Goal: Transaction & Acquisition: Purchase product/service

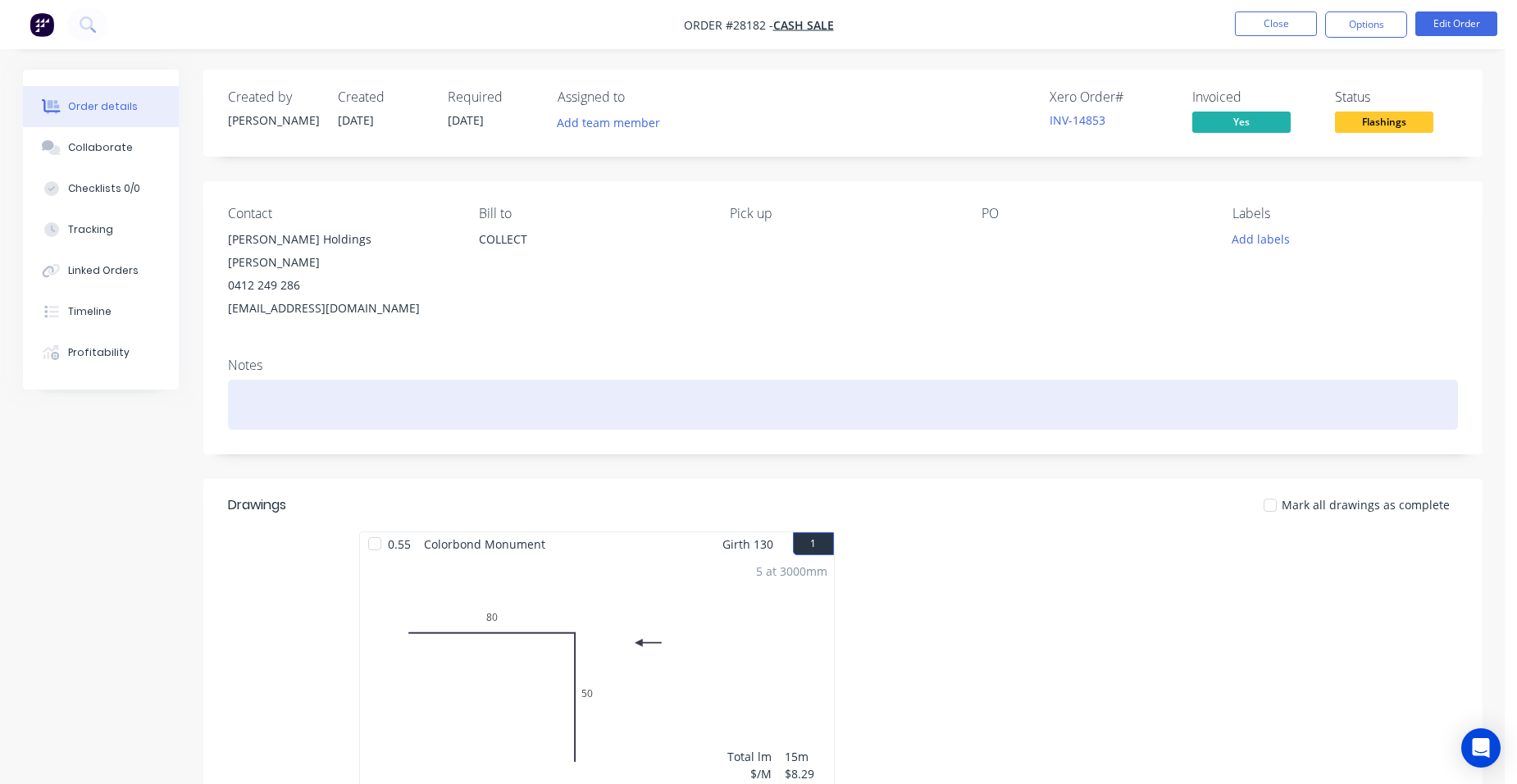
click at [320, 380] on div at bounding box center [843, 404] width 1231 height 50
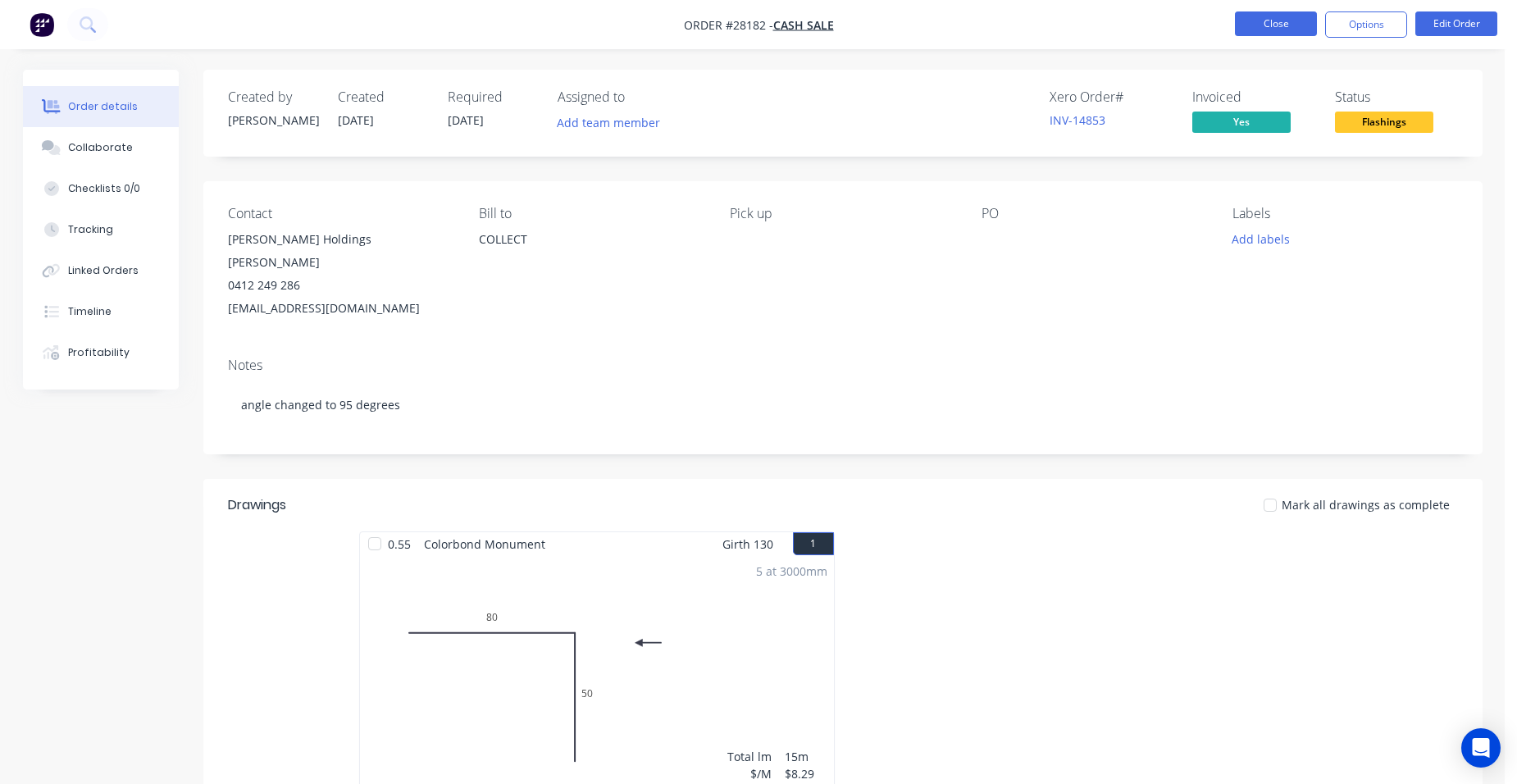
click at [1256, 18] on button "Close" at bounding box center [1276, 24] width 82 height 25
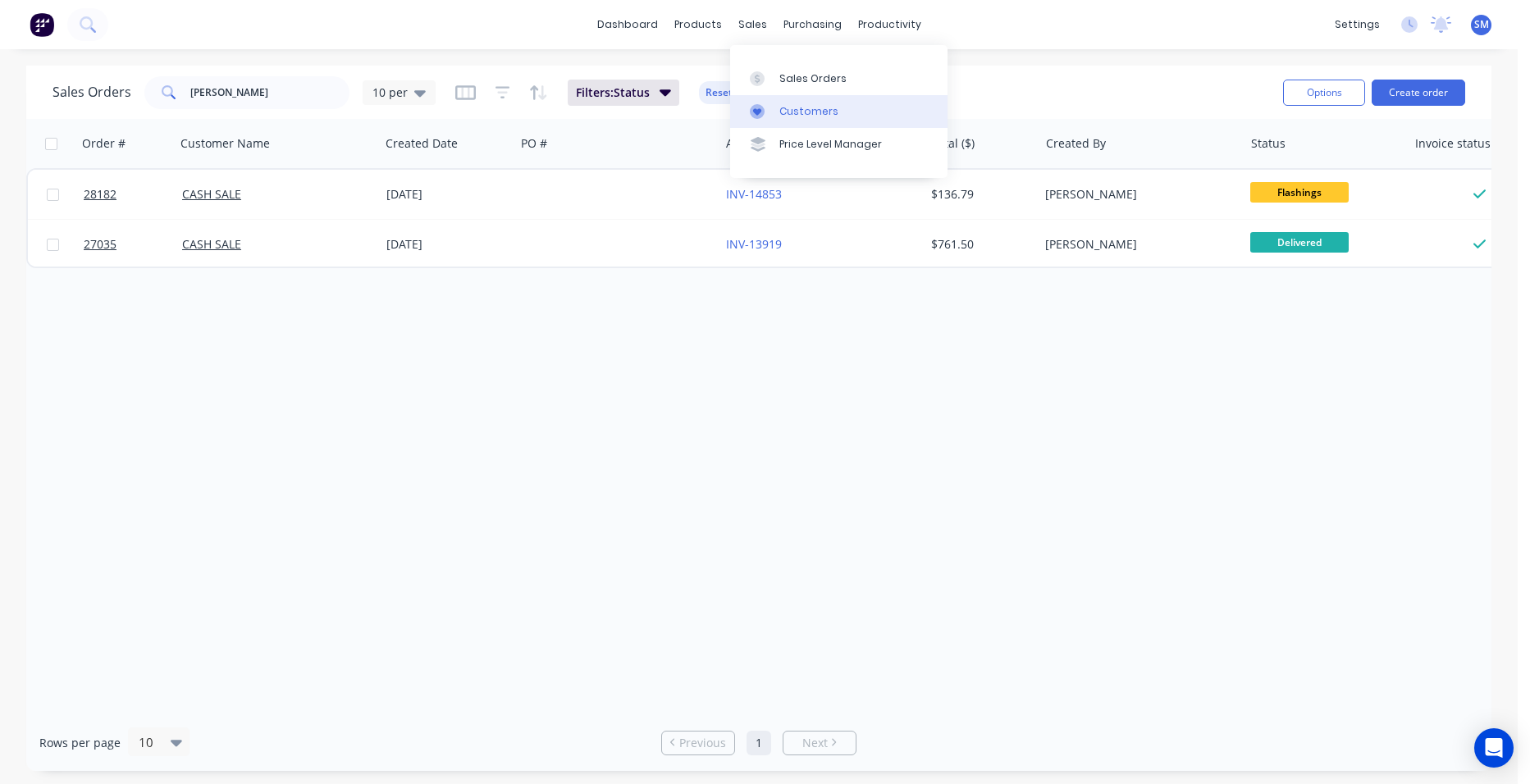
click at [776, 117] on link "Customers" at bounding box center [839, 112] width 218 height 33
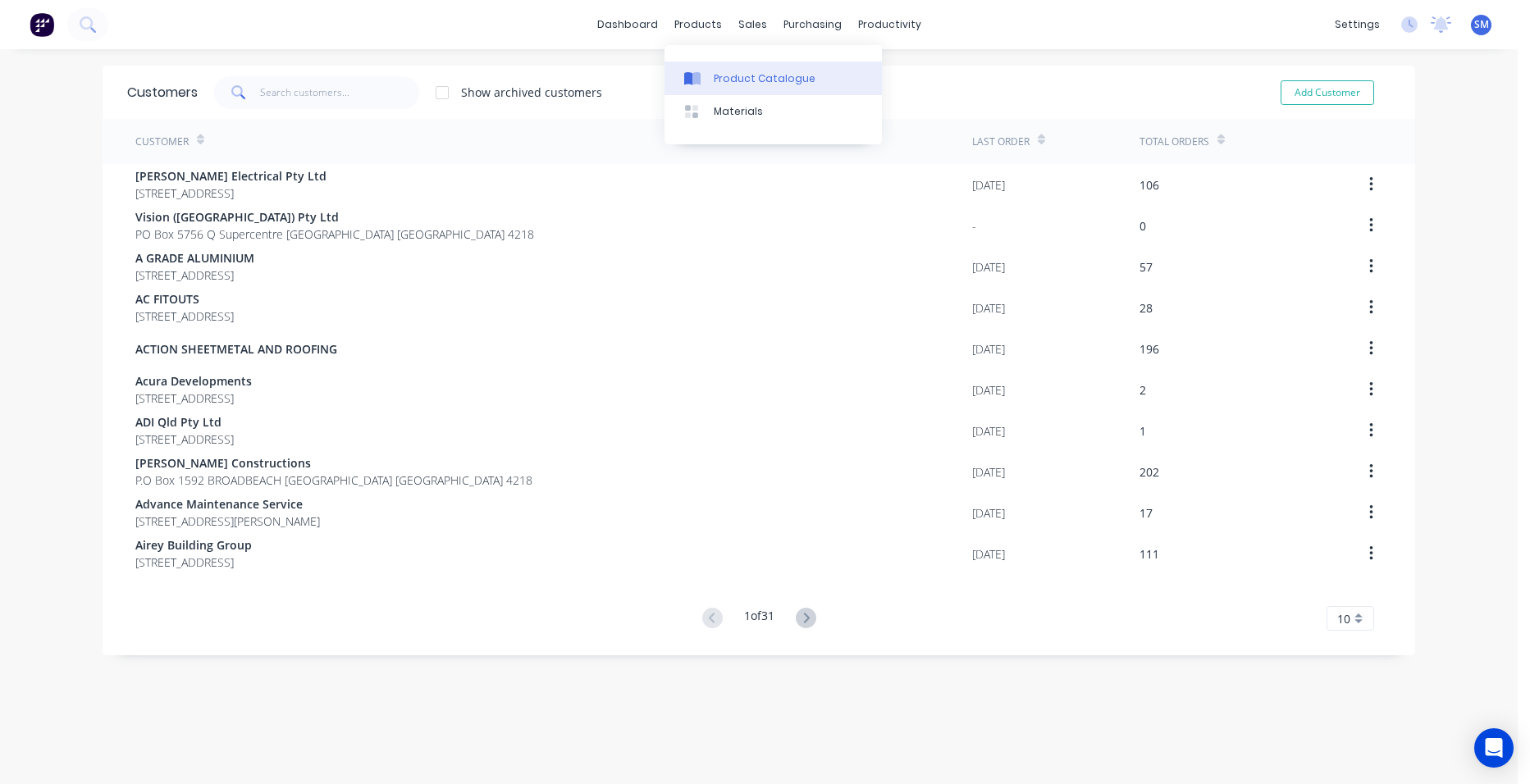
click at [724, 72] on div "Product Catalogue" at bounding box center [764, 79] width 102 height 15
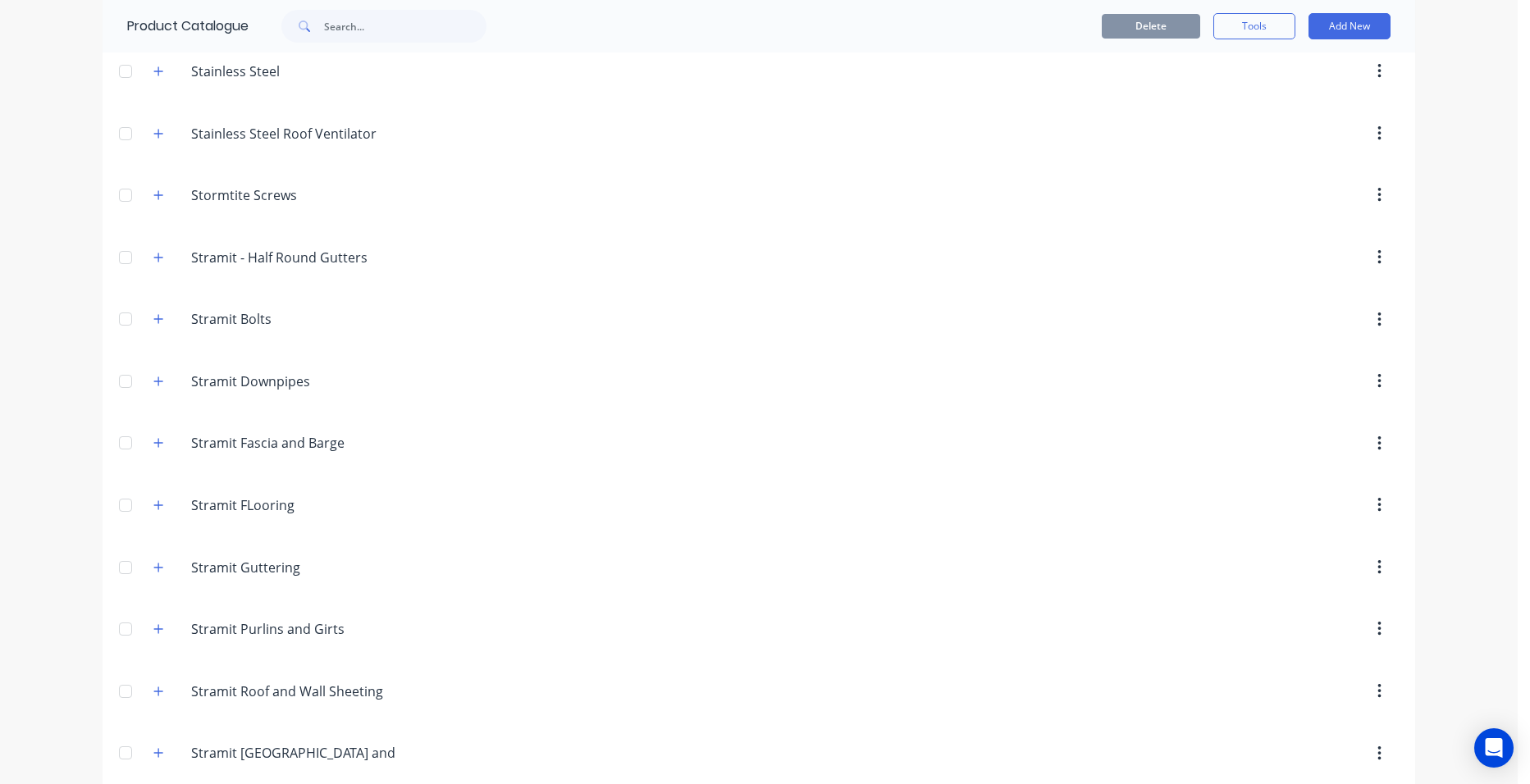
scroll to position [3116, 0]
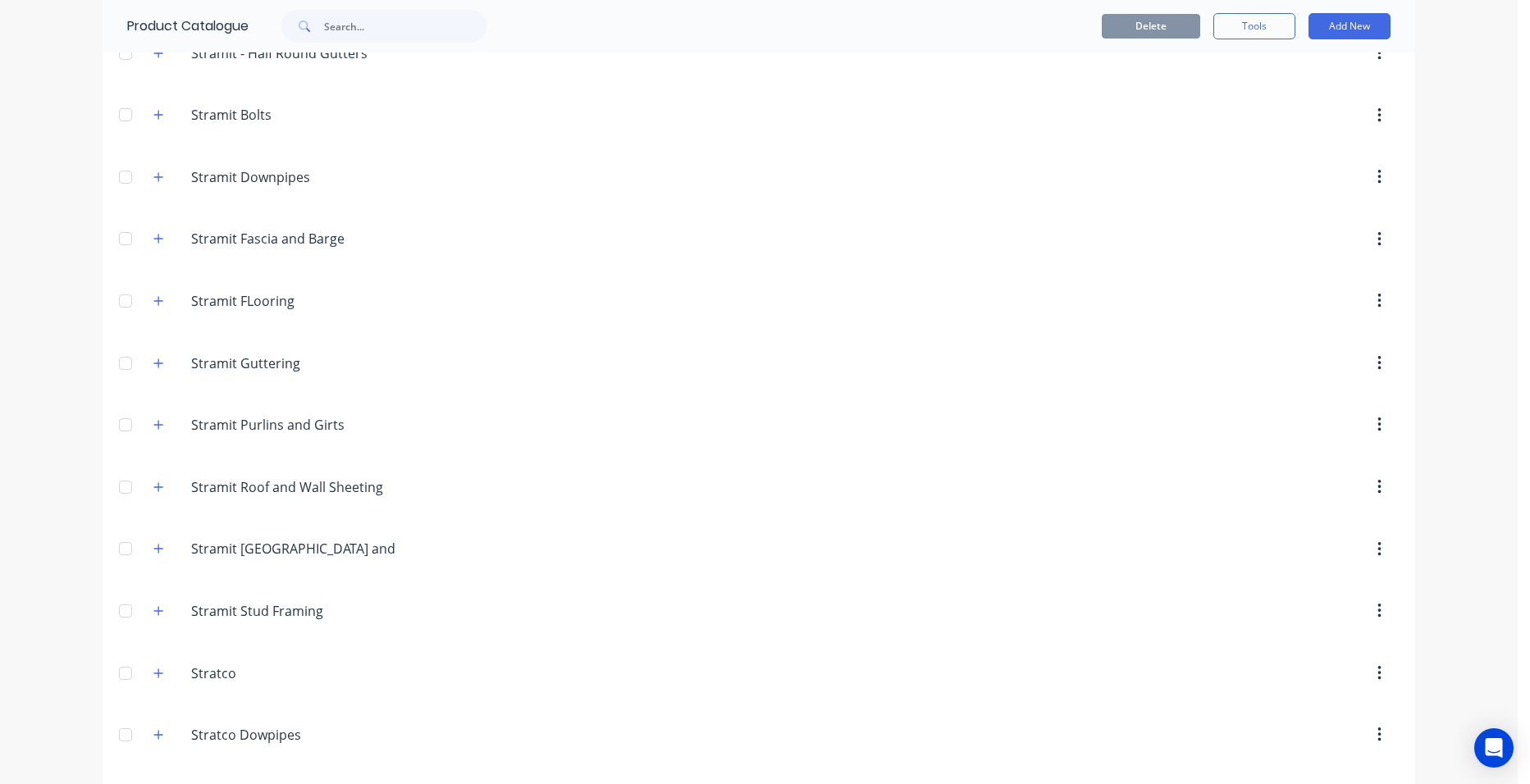
click at [145, 476] on div "Stramit.Roof.and.Wall.Sheeting Stramit Roof and Wall Sheeting" at bounding box center [268, 487] width 257 height 29
click at [148, 483] on span at bounding box center [158, 487] width 20 height 20
click at [148, 486] on button "button" at bounding box center [158, 487] width 20 height 20
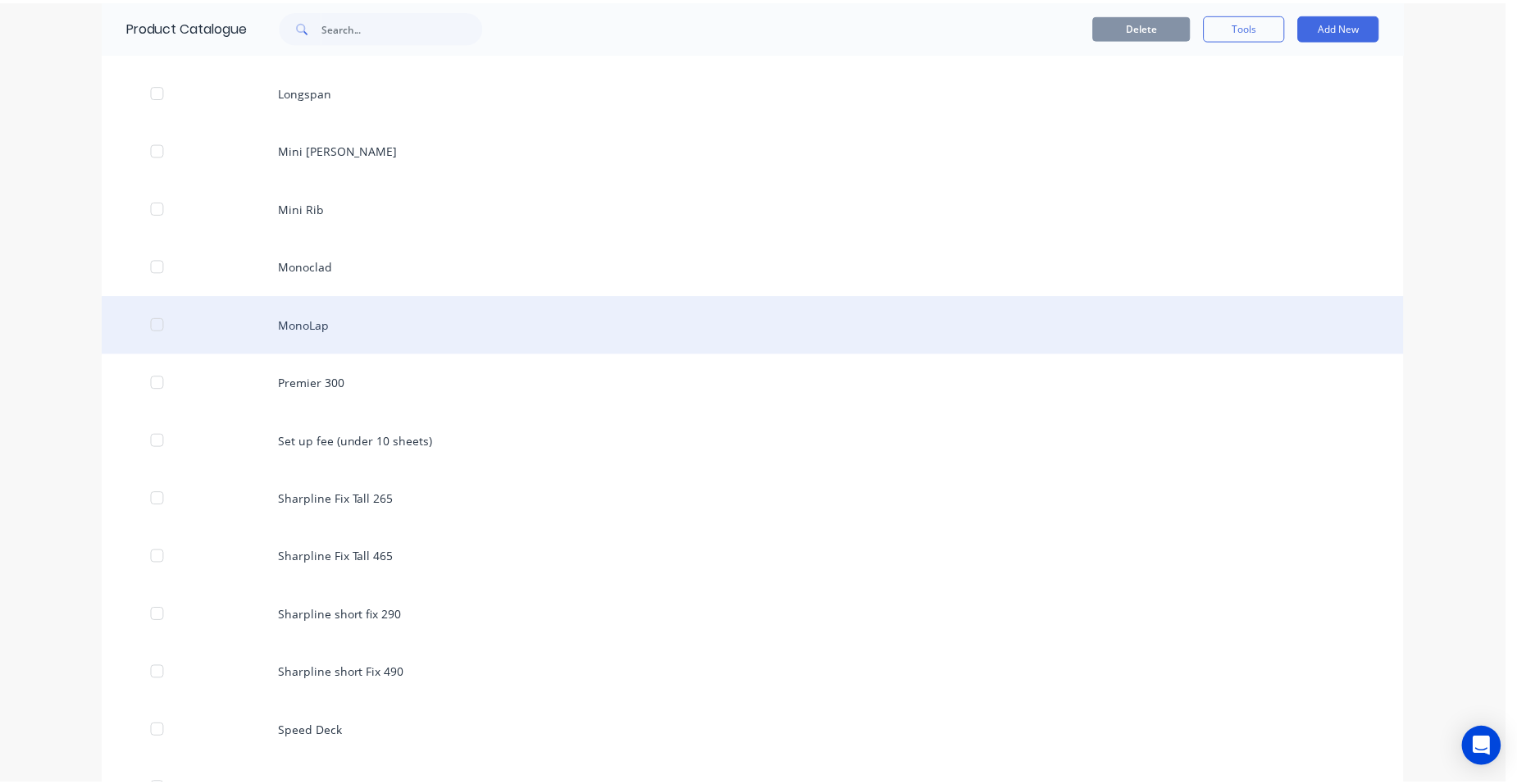
scroll to position [4760, 0]
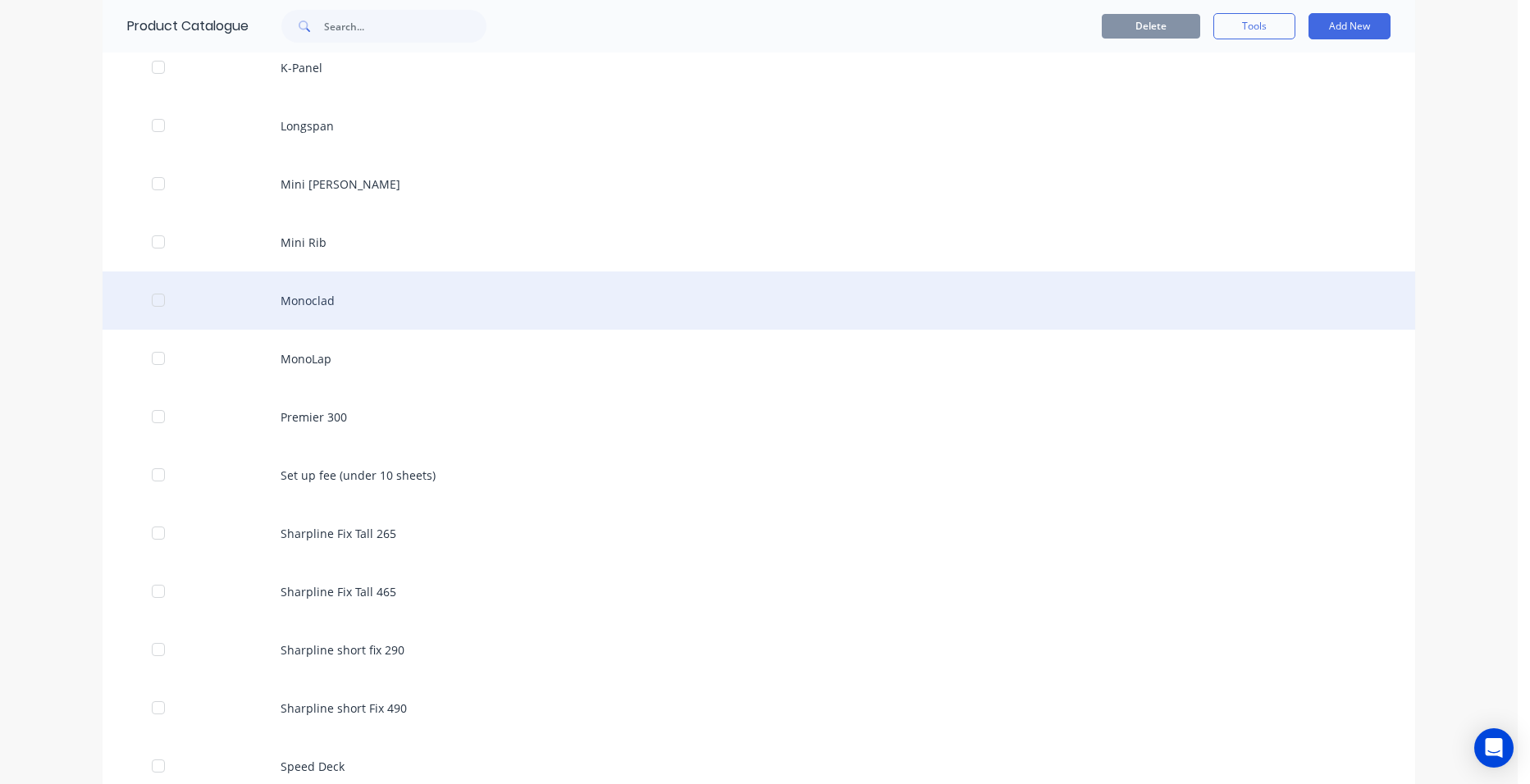
click at [326, 311] on div "Monoclad" at bounding box center [759, 301] width 1312 height 59
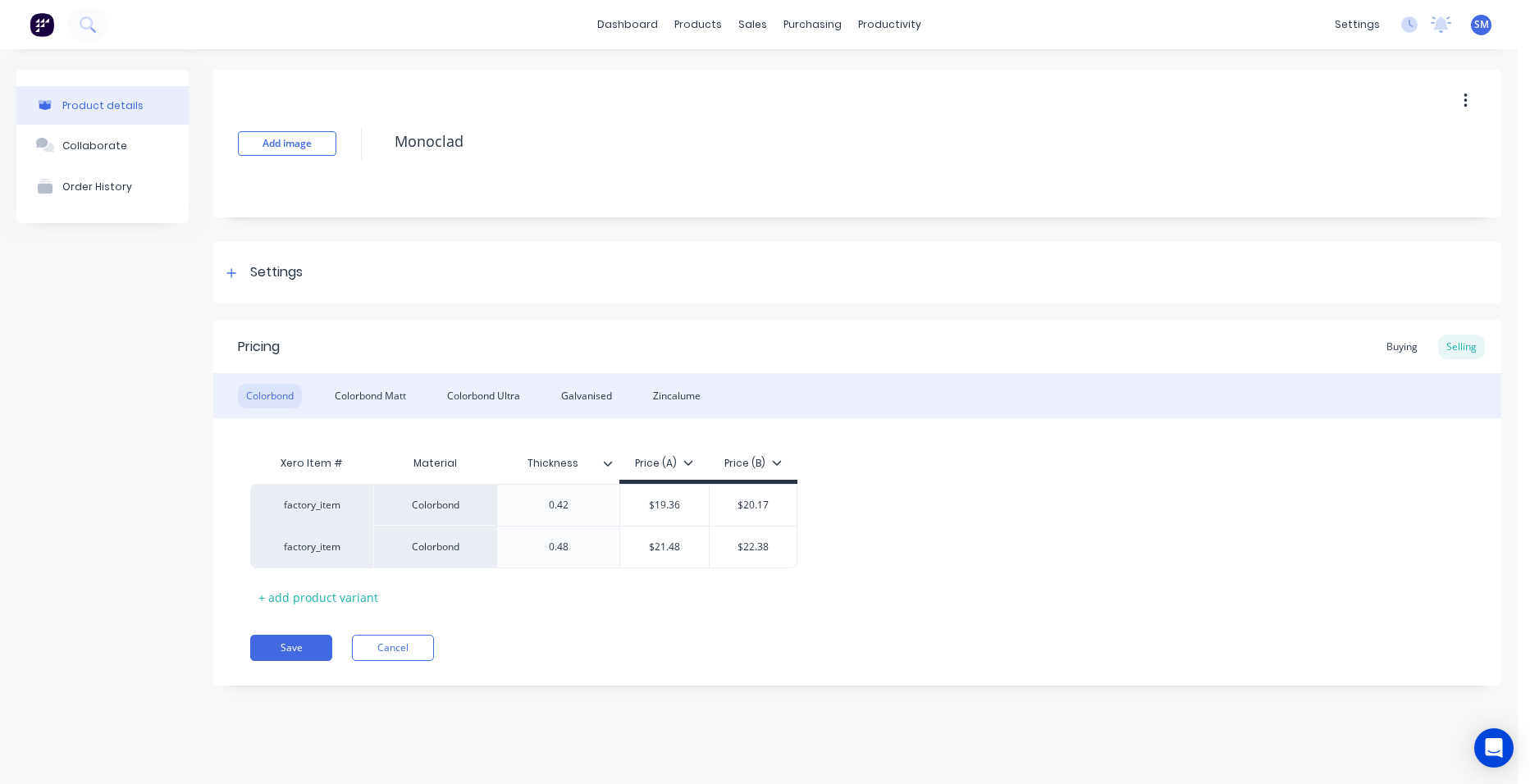
type textarea "x"
click at [785, 75] on div "Sales Orders" at bounding box center [813, 79] width 68 height 15
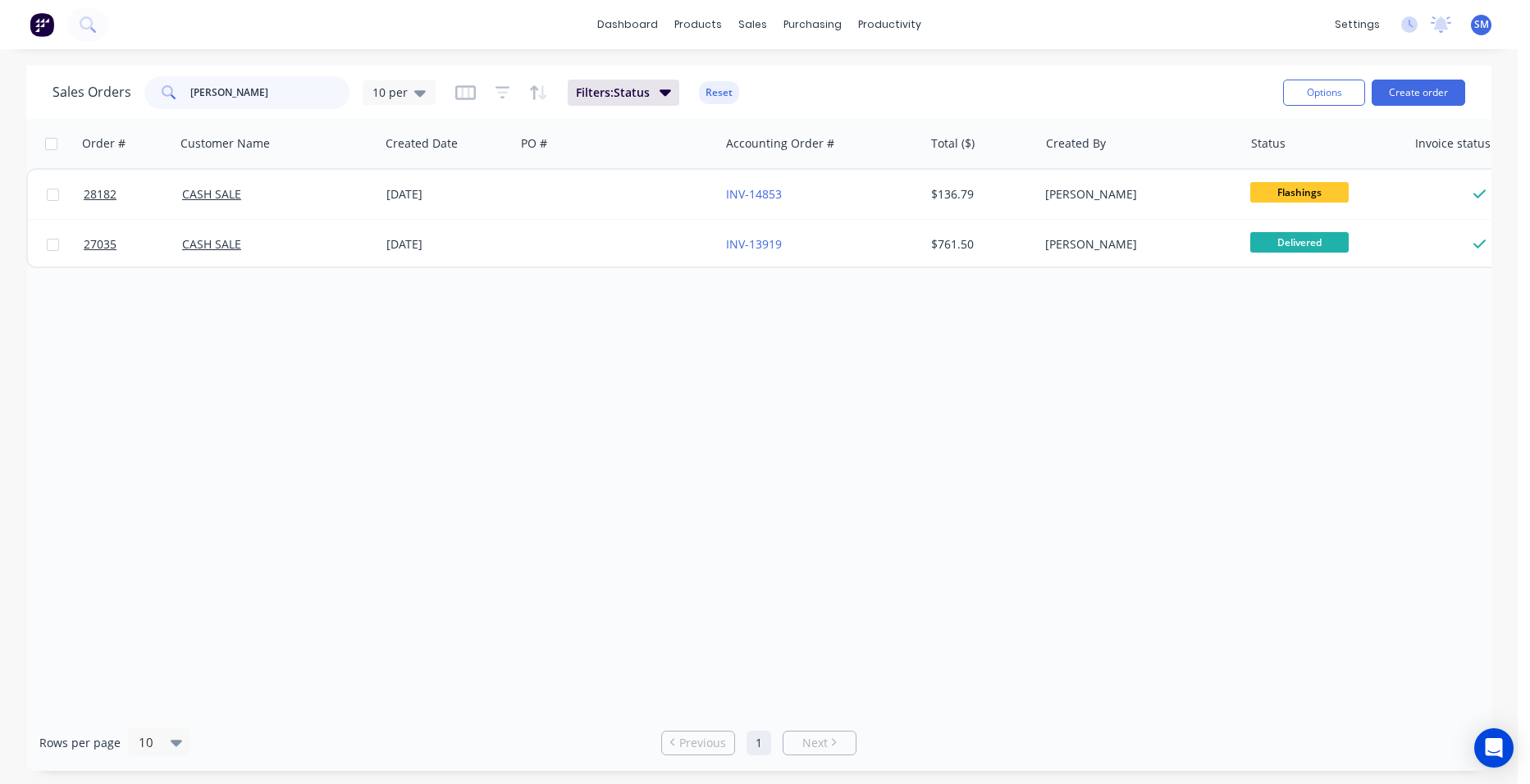
drag, startPoint x: 263, startPoint y: 86, endPoint x: 158, endPoint y: 76, distance: 105.5
click at [158, 76] on div "[PERSON_NAME]" at bounding box center [247, 92] width 205 height 33
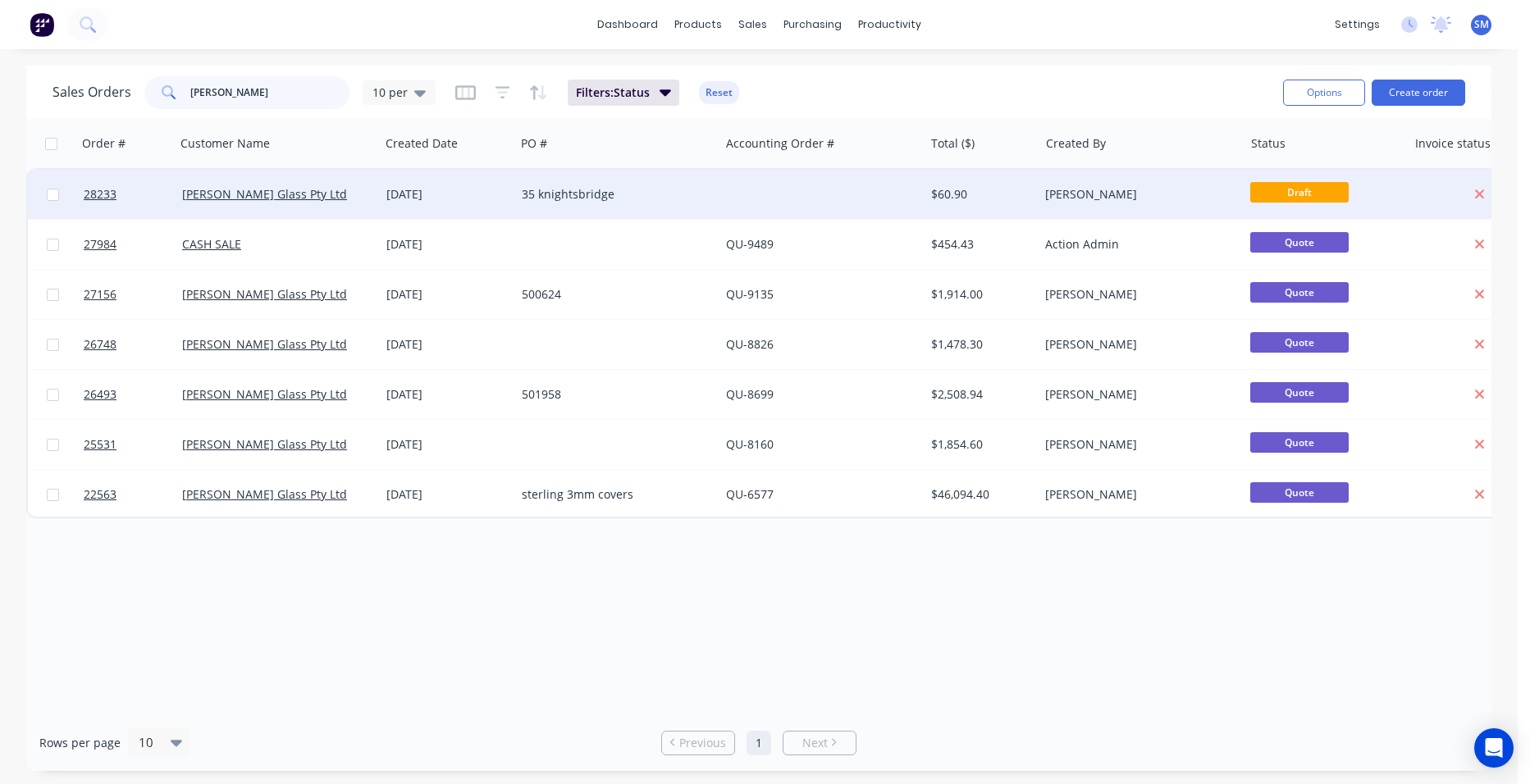
type input "[PERSON_NAME]"
click at [771, 197] on div at bounding box center [821, 195] width 204 height 49
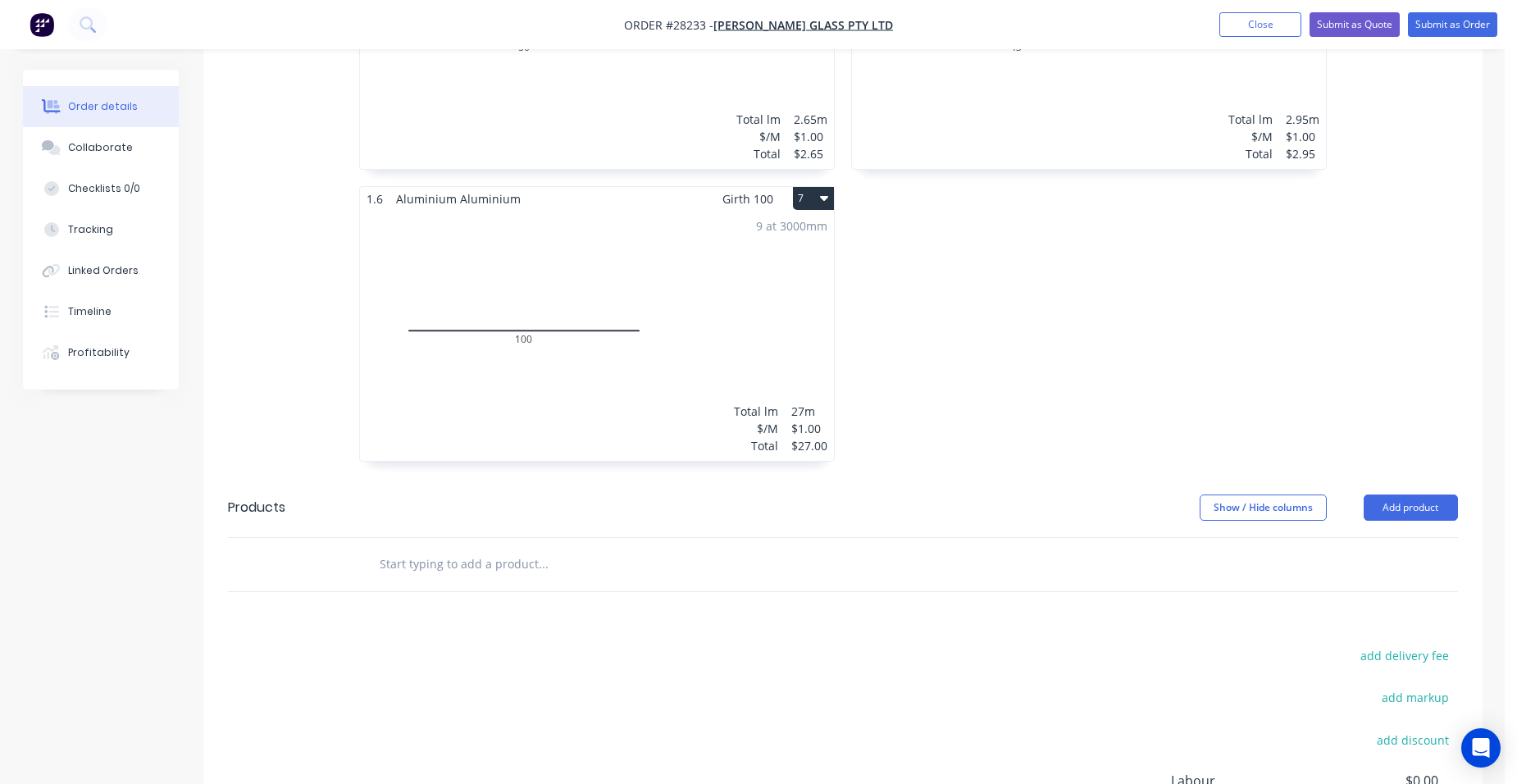
scroll to position [1394, 0]
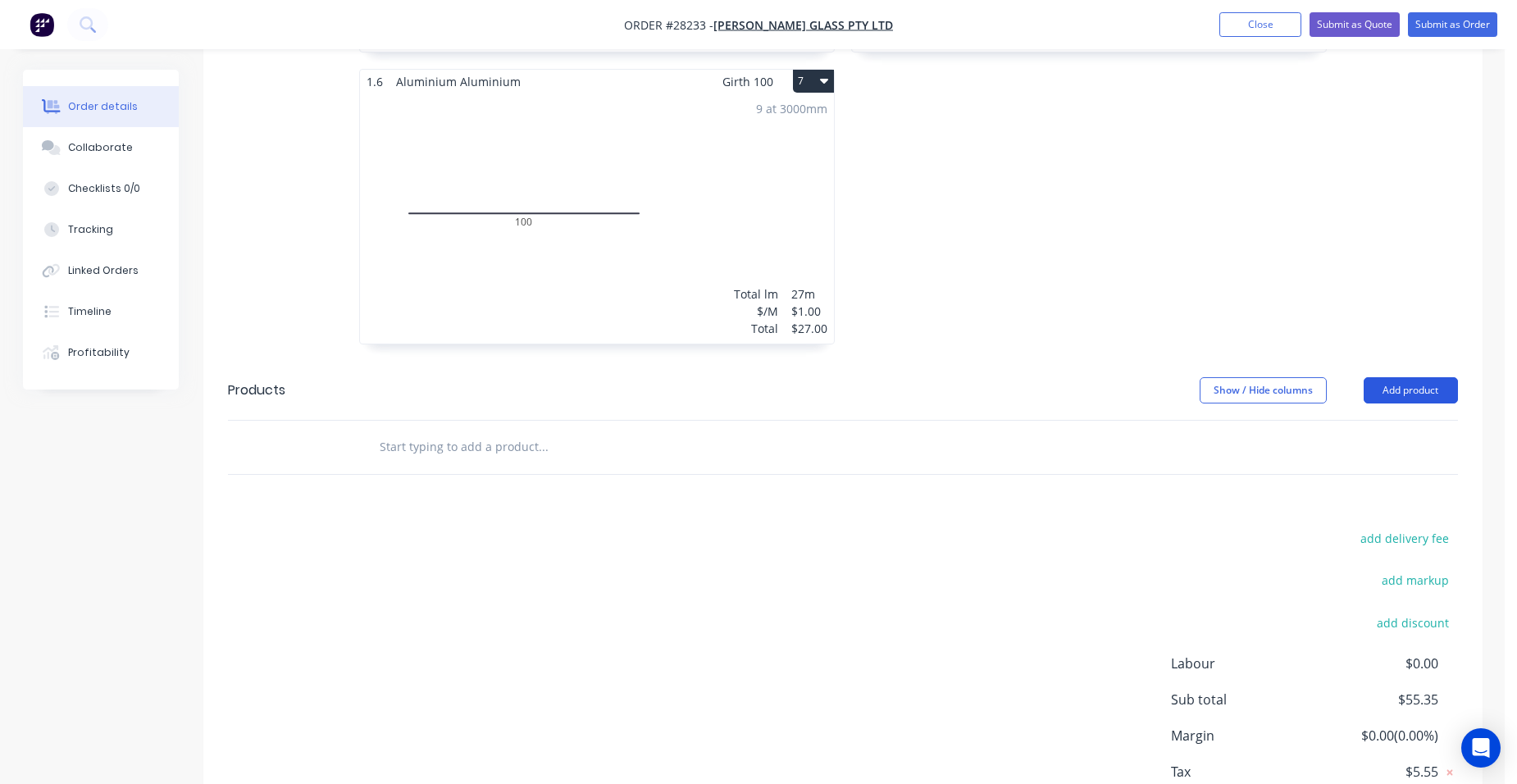
click at [1415, 377] on button "Add product" at bounding box center [1411, 390] width 94 height 27
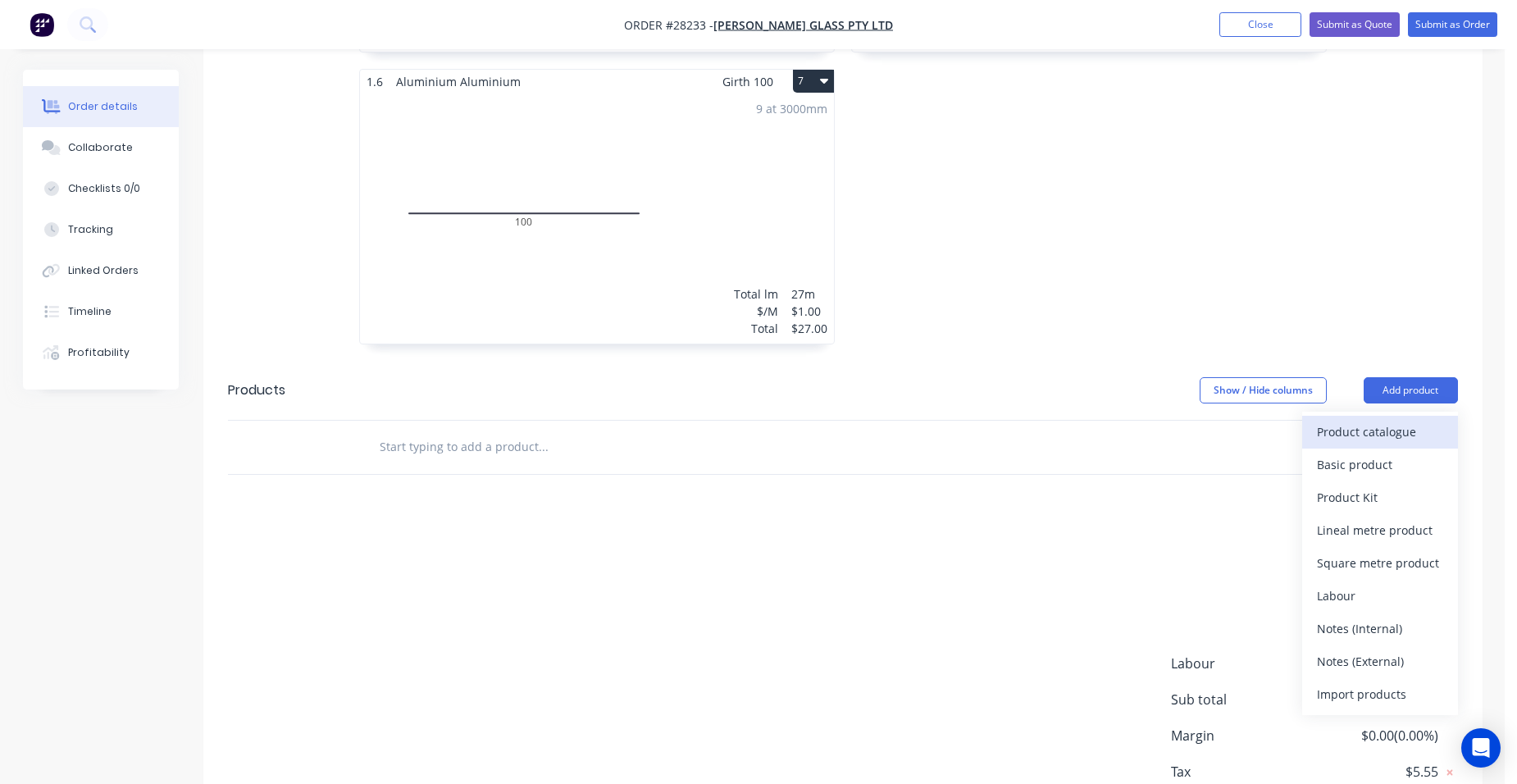
click at [1392, 420] on div "Product catalogue" at bounding box center [1381, 432] width 126 height 24
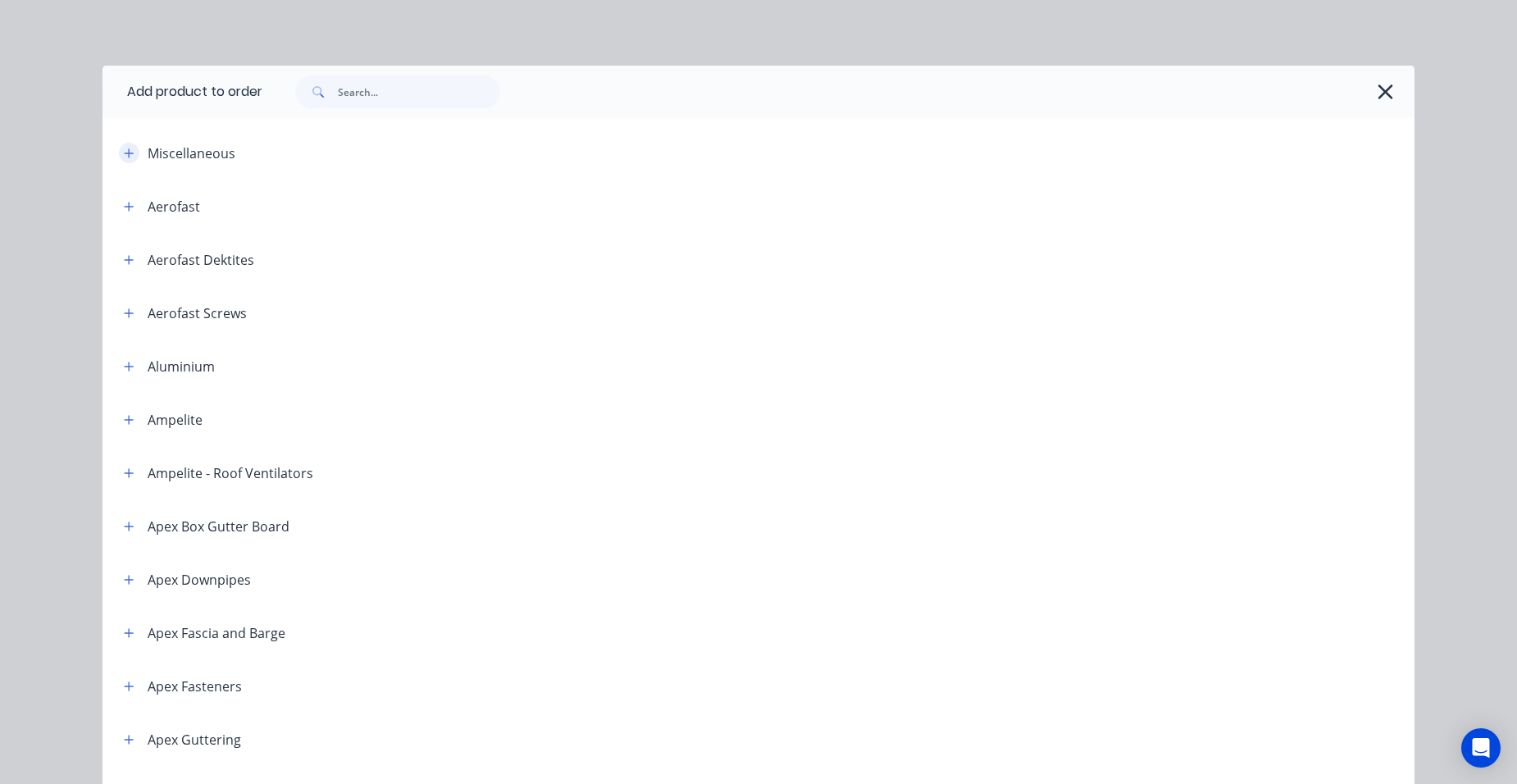
click at [131, 150] on button "button" at bounding box center [129, 153] width 20 height 20
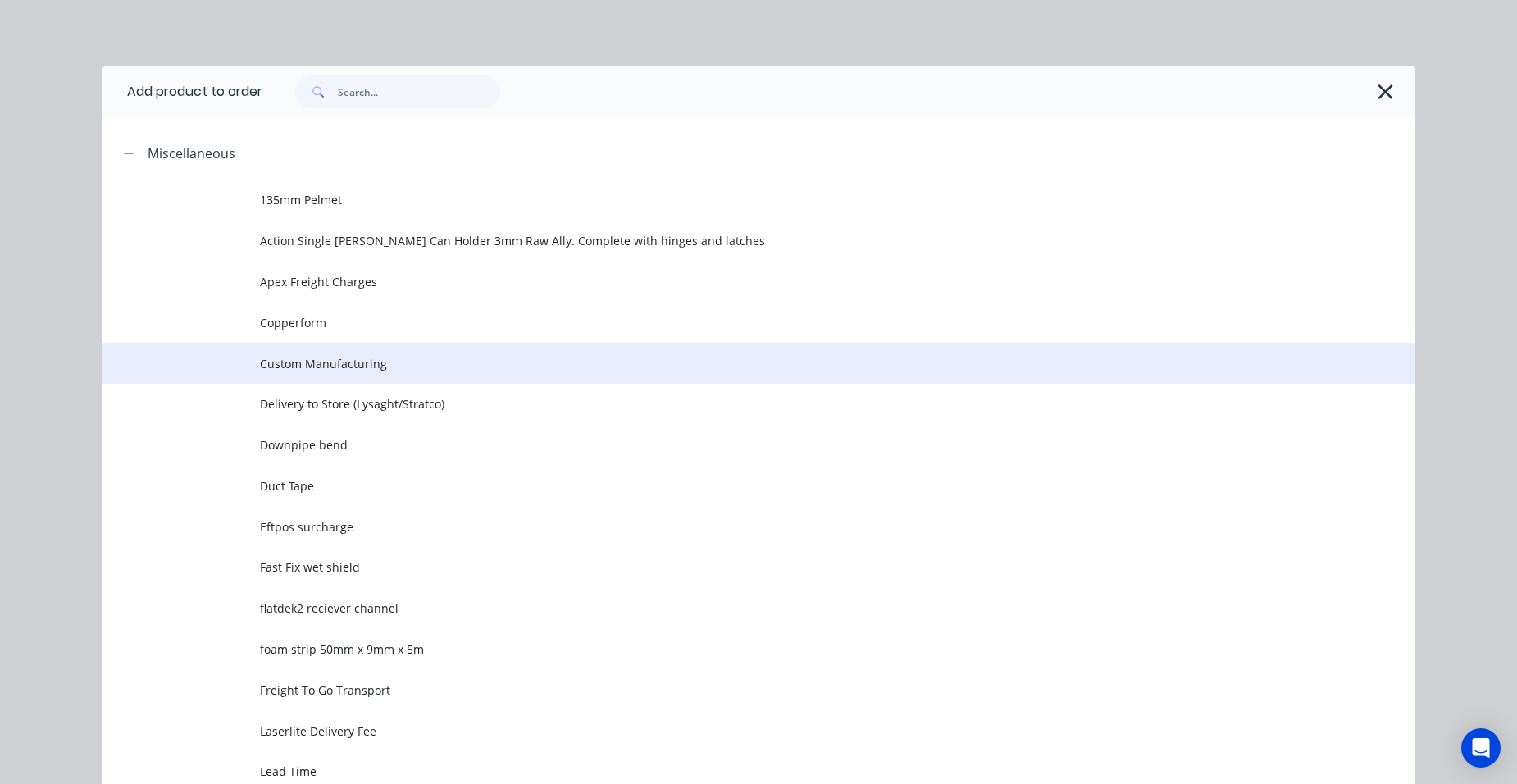
click at [339, 355] on span "Custom Manufacturing" at bounding box center [721, 363] width 923 height 17
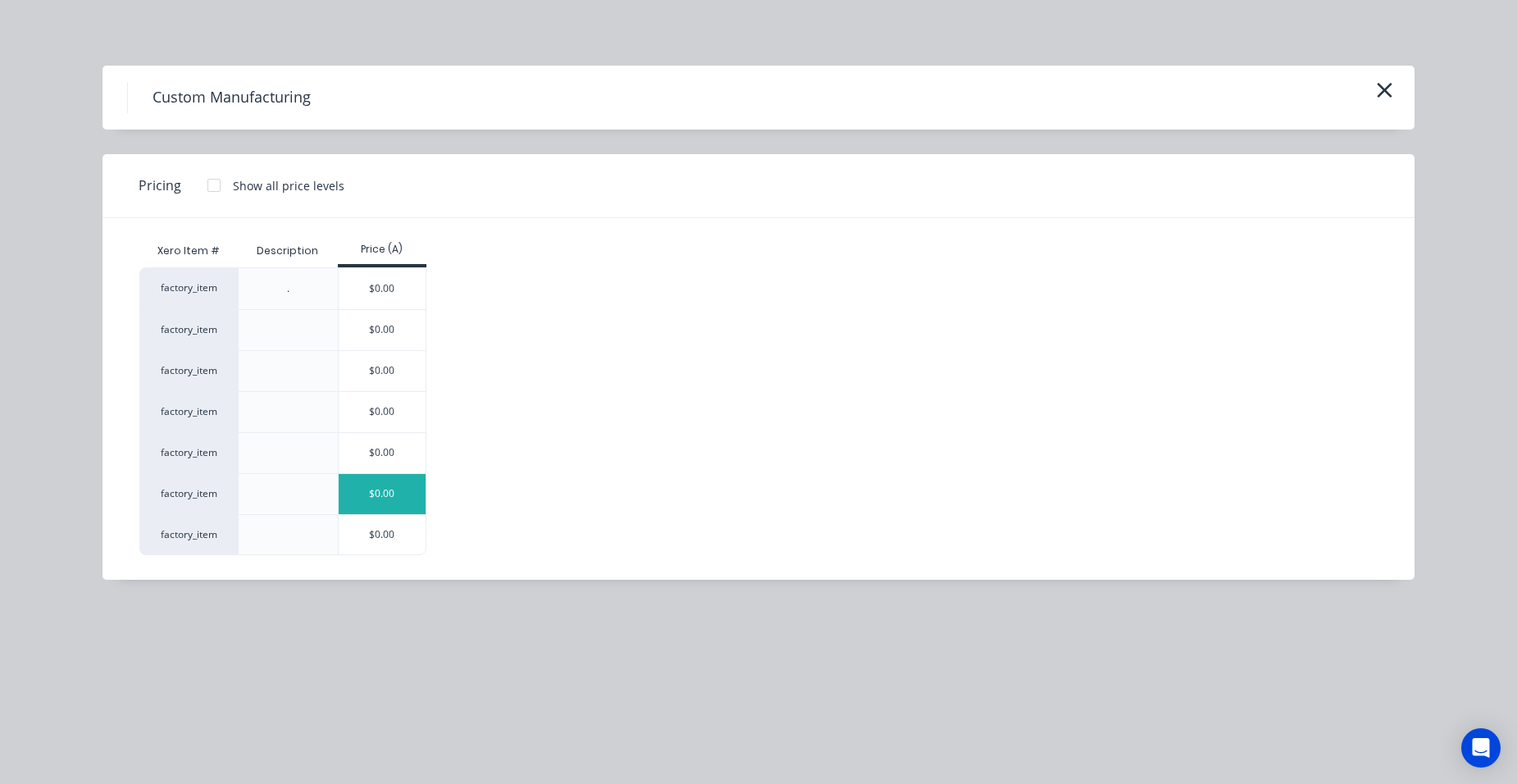
click at [379, 475] on div "$0.00" at bounding box center [382, 494] width 88 height 40
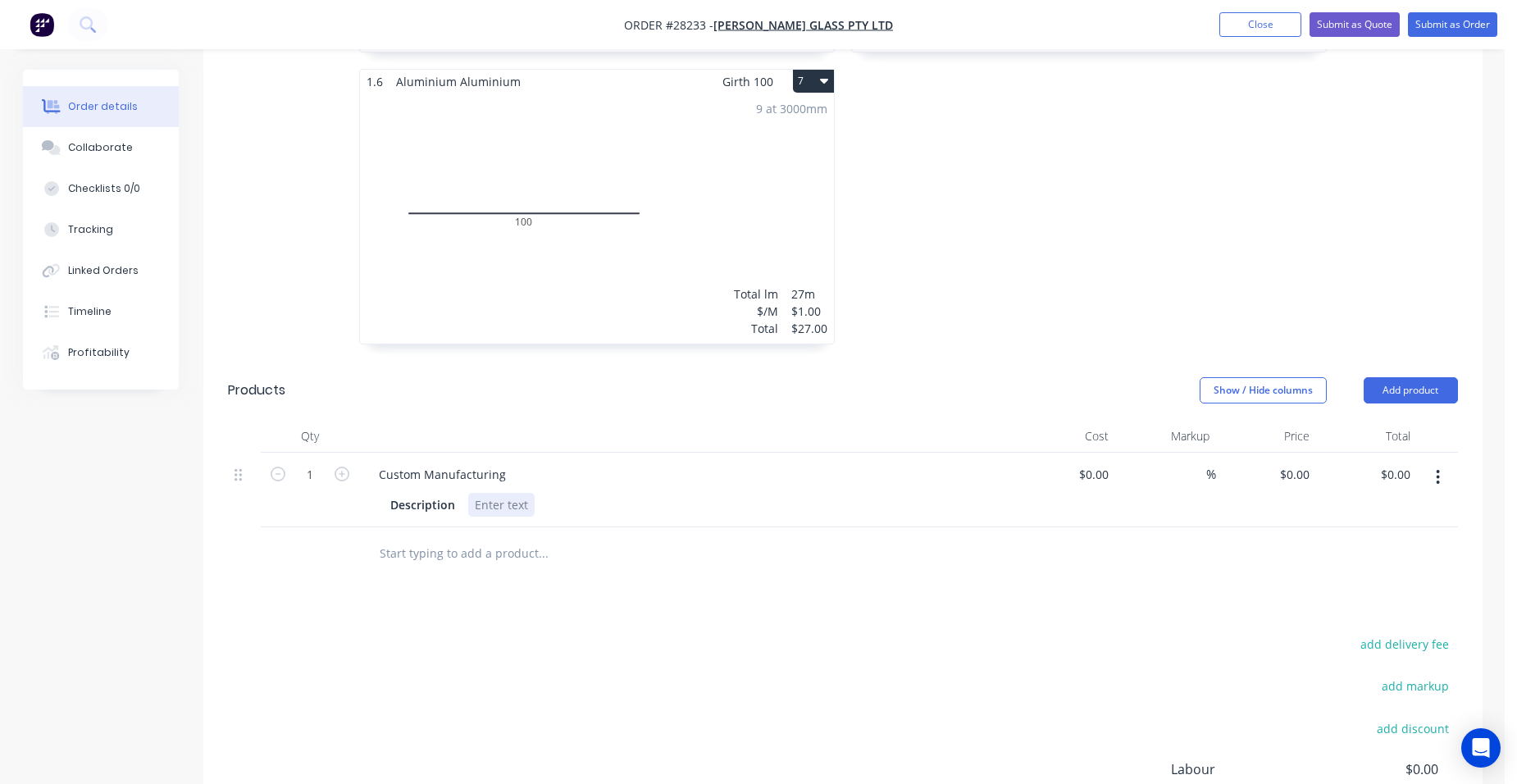
click at [495, 493] on div at bounding box center [501, 505] width 67 height 24
click at [1302, 463] on input "0" at bounding box center [1307, 475] width 19 height 24
type input "$785.00"
click at [1231, 453] on div "$785.00 785" at bounding box center [1266, 490] width 101 height 75
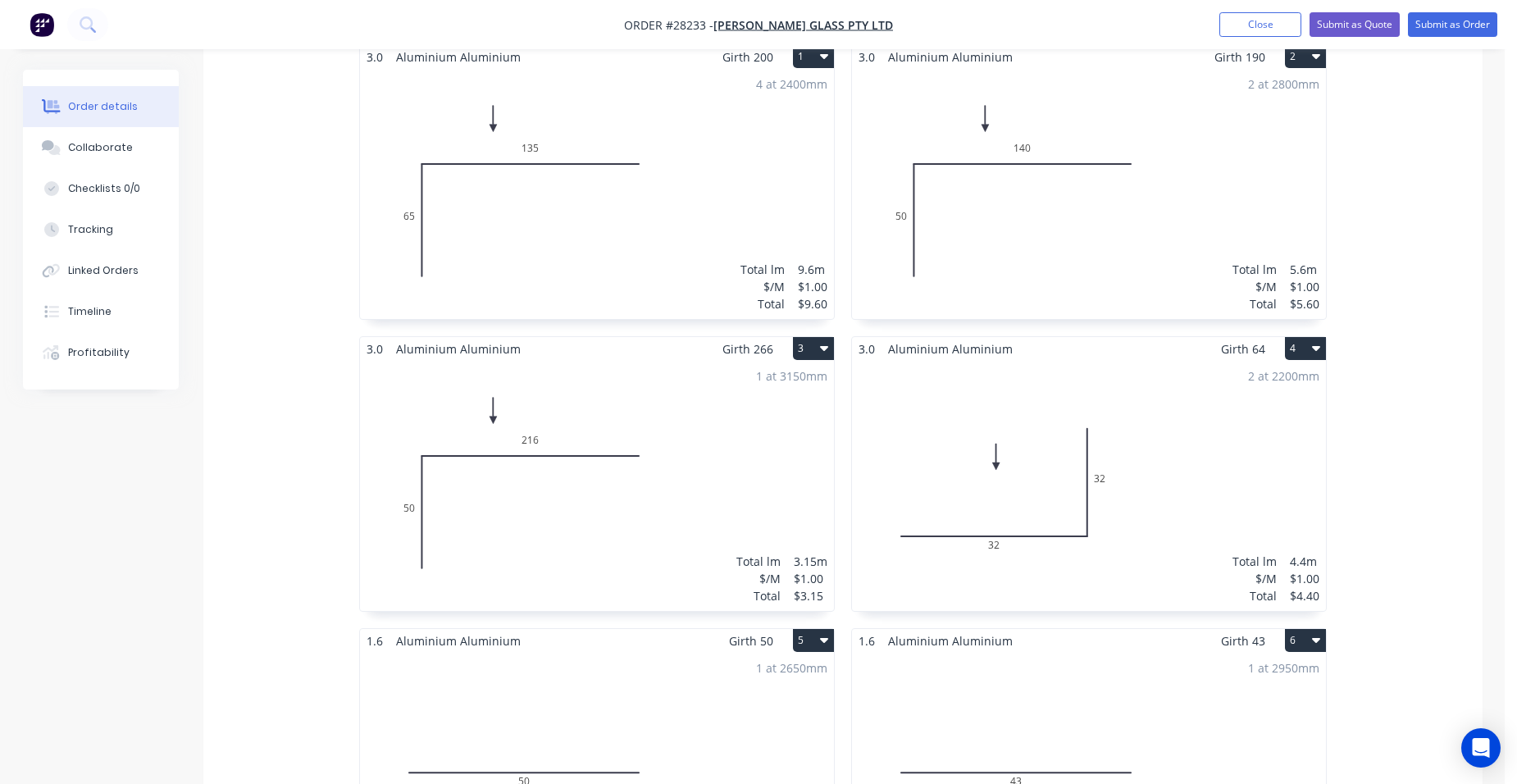
scroll to position [246, 0]
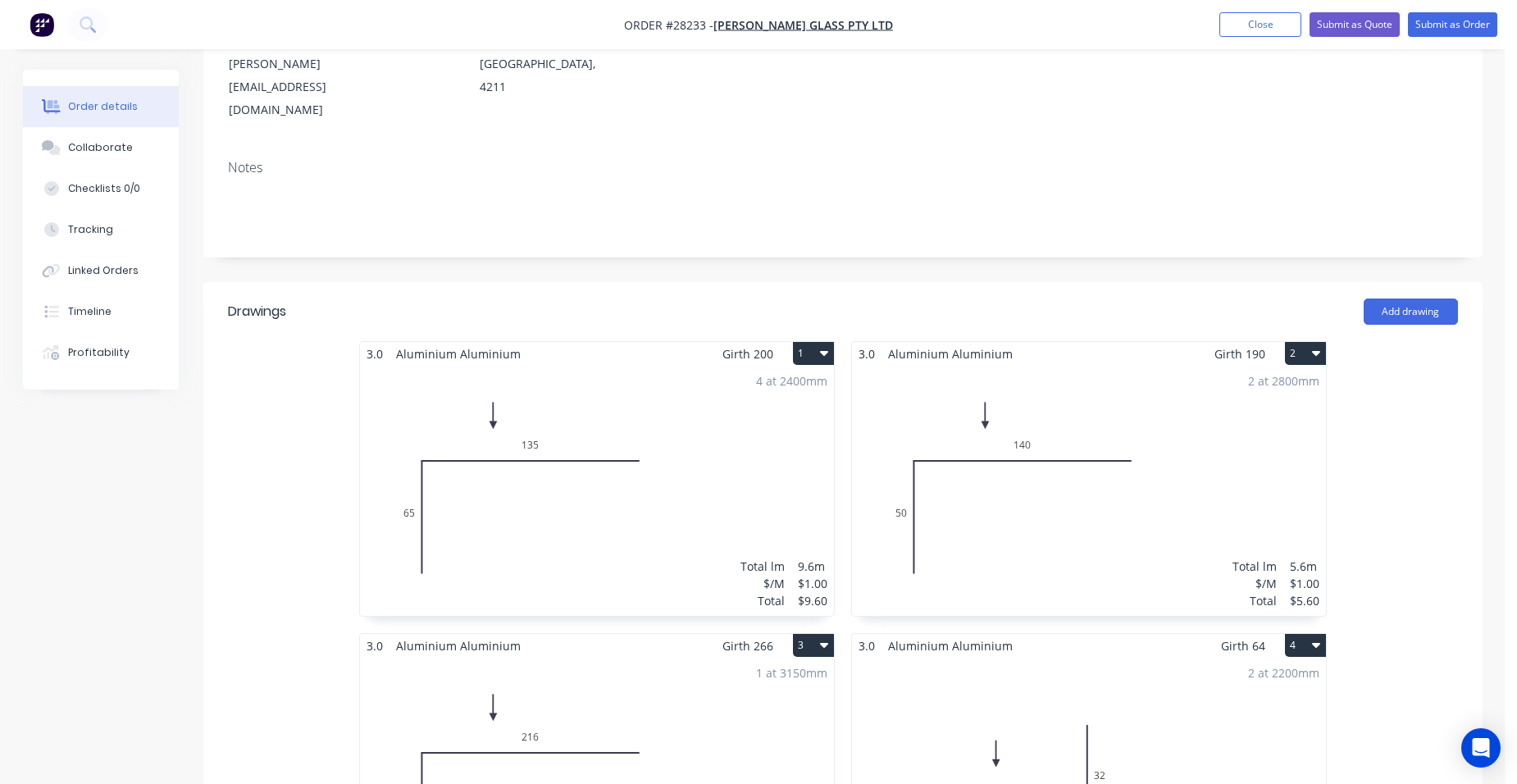
click at [661, 398] on div "4 at 2400mm Total lm $/M Total 9.6m $1.00 $9.60" at bounding box center [597, 490] width 474 height 250
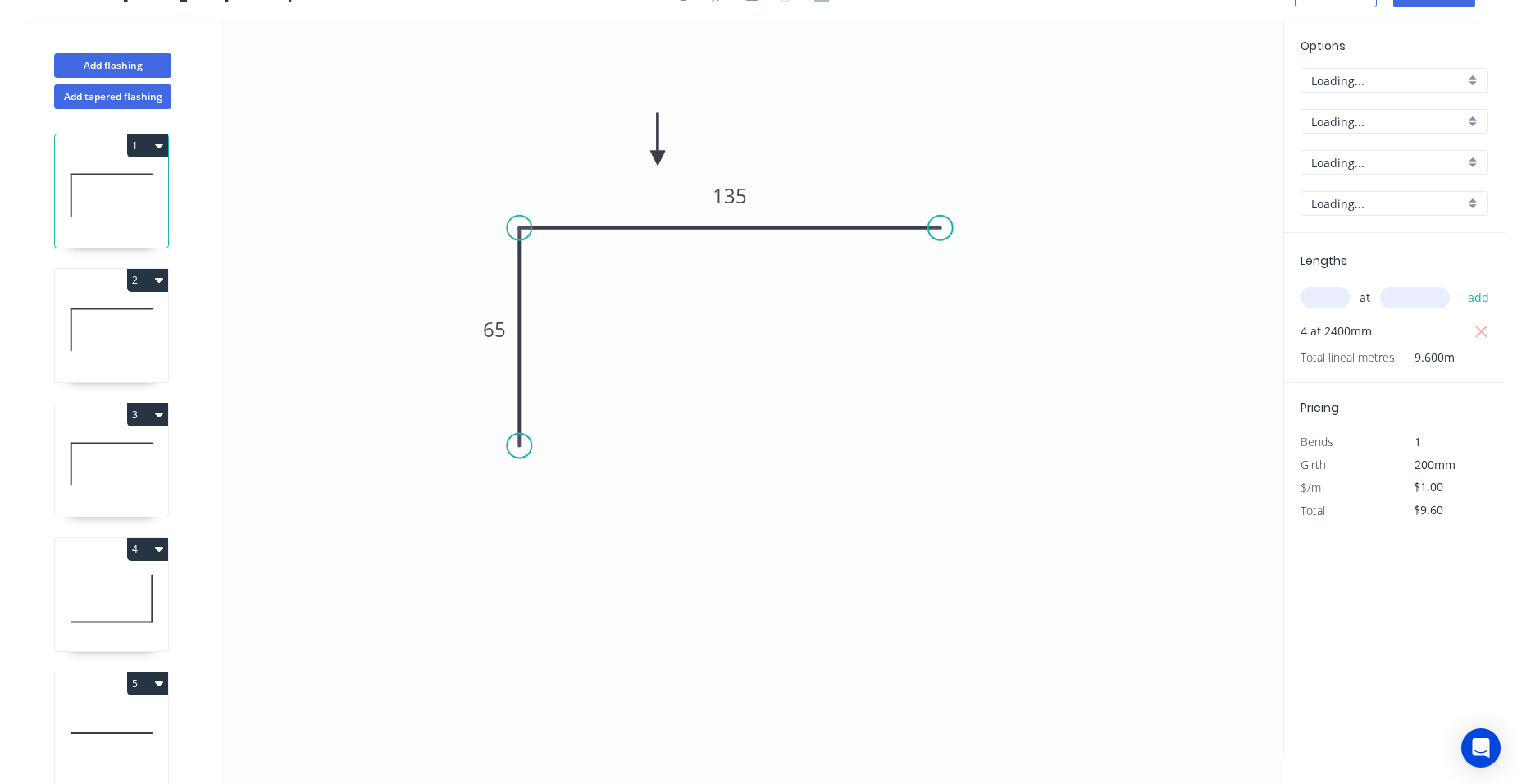
scroll to position [30, 0]
drag, startPoint x: 1458, startPoint y: 491, endPoint x: 1347, endPoint y: 430, distance: 126.7
click at [1368, 489] on div "$/m $1.00" at bounding box center [1394, 488] width 212 height 23
type input "$0.00"
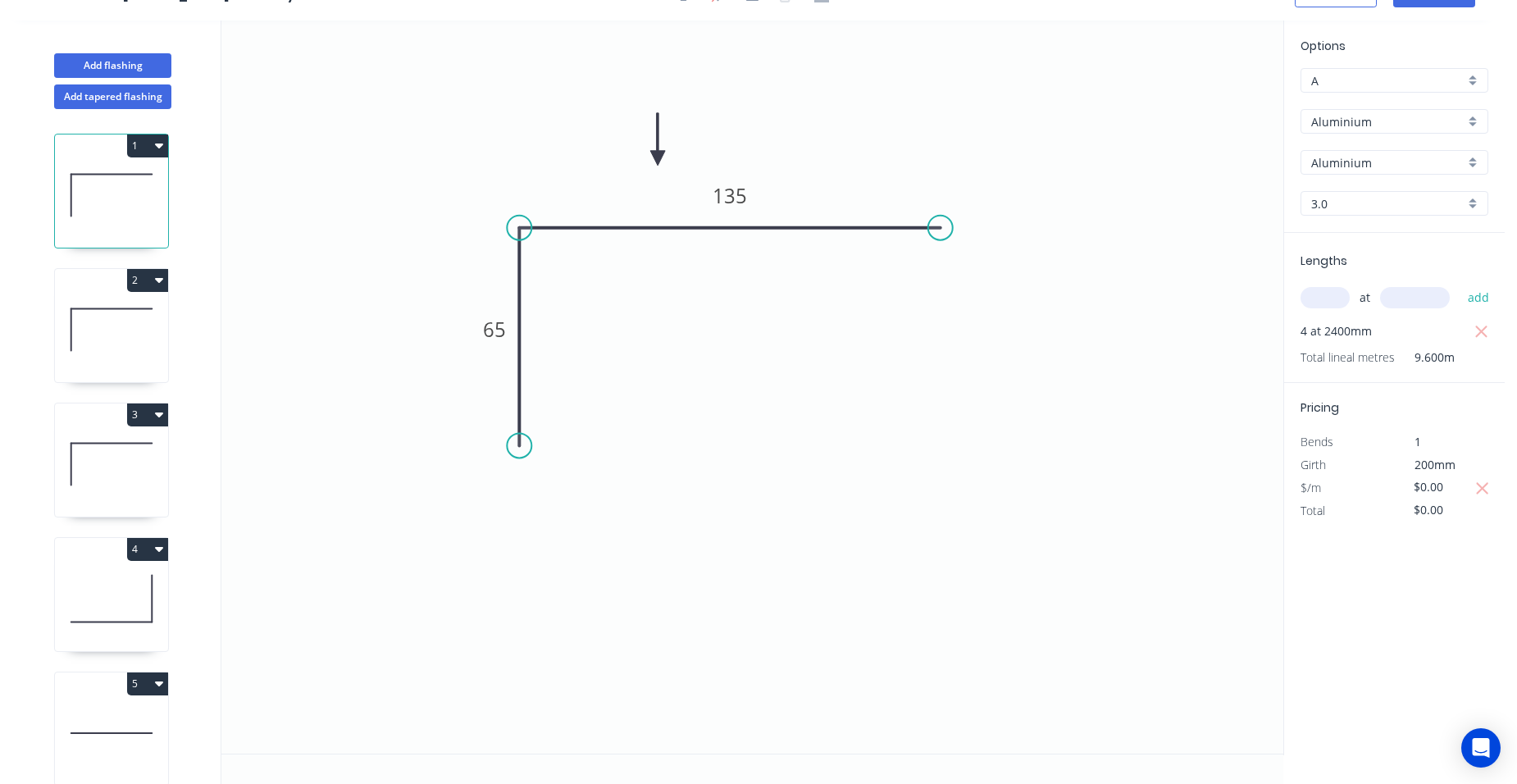
click at [125, 313] on icon at bounding box center [112, 329] width 113 height 105
type input "$1.00"
type input "$5.60"
drag, startPoint x: 1458, startPoint y: 487, endPoint x: 1360, endPoint y: 494, distance: 98.2
click at [1360, 494] on div "$/m $1.00" at bounding box center [1394, 488] width 212 height 23
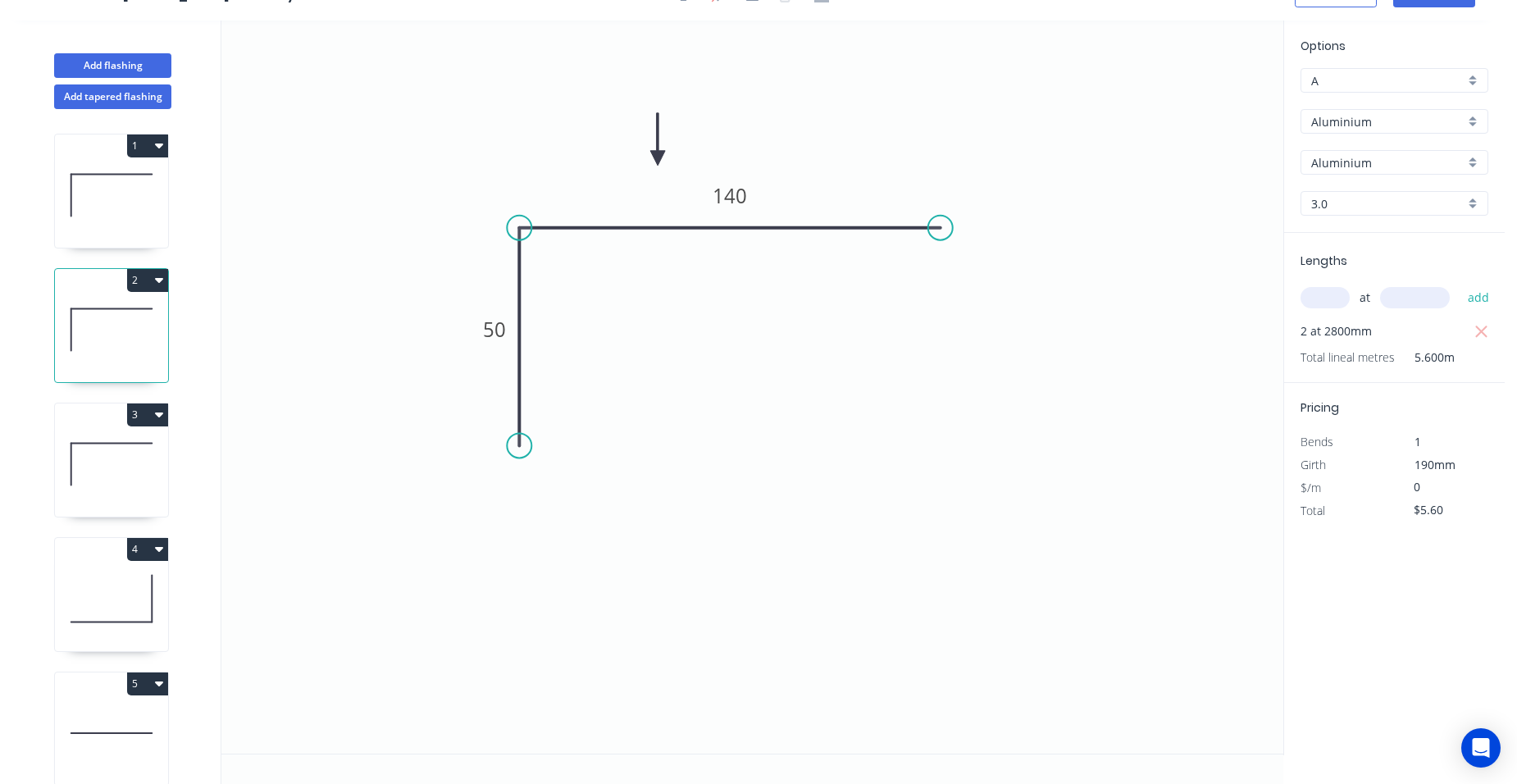
type input "$0.00"
click at [148, 466] on icon at bounding box center [112, 464] width 113 height 105
type input "$1.00"
type input "$3.15"
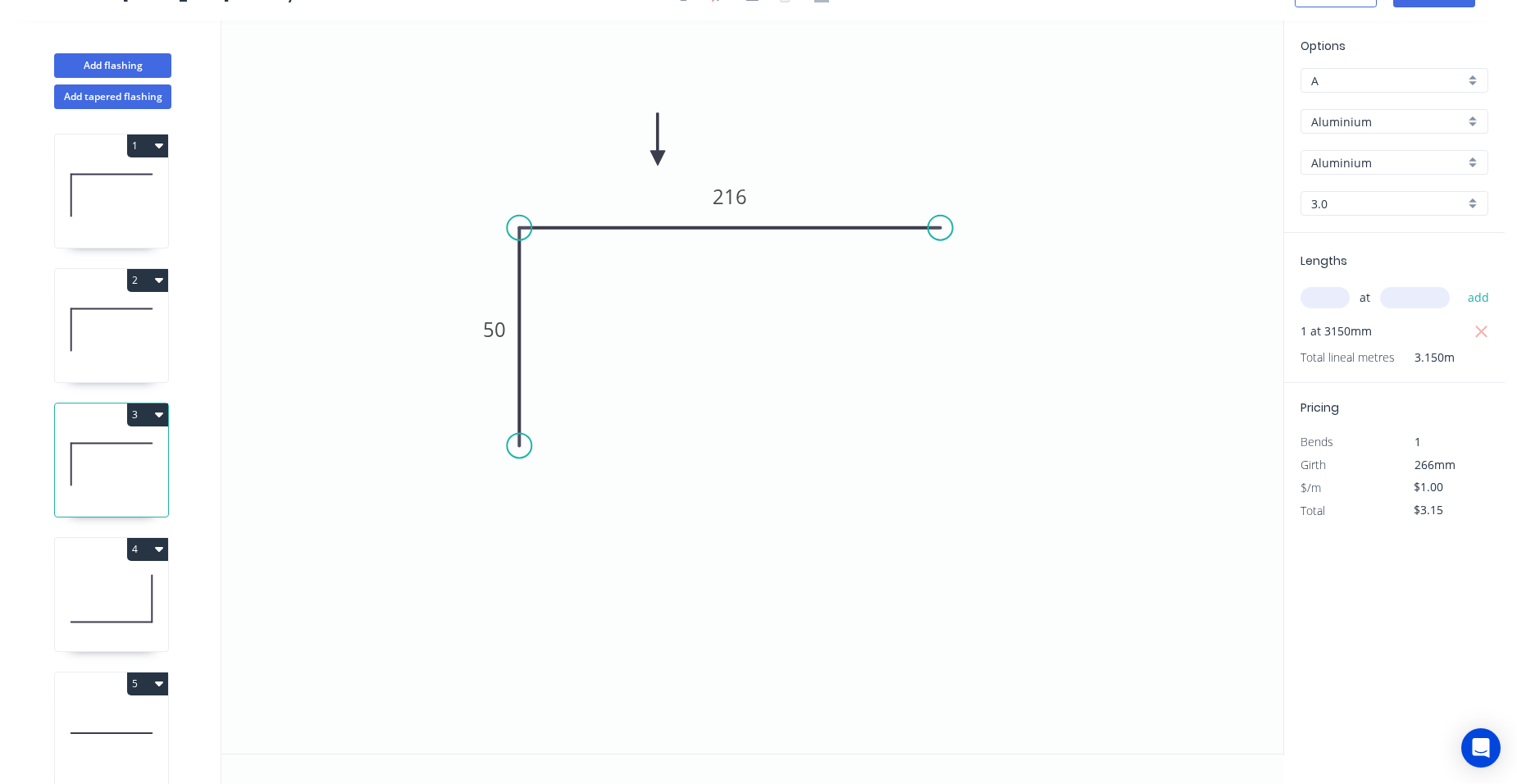
drag, startPoint x: 1397, startPoint y: 481, endPoint x: 1353, endPoint y: 480, distance: 44.0
click at [1353, 480] on div "$/m $1.00" at bounding box center [1394, 488] width 212 height 23
type input "$0.00"
click at [88, 574] on icon at bounding box center [112, 598] width 113 height 105
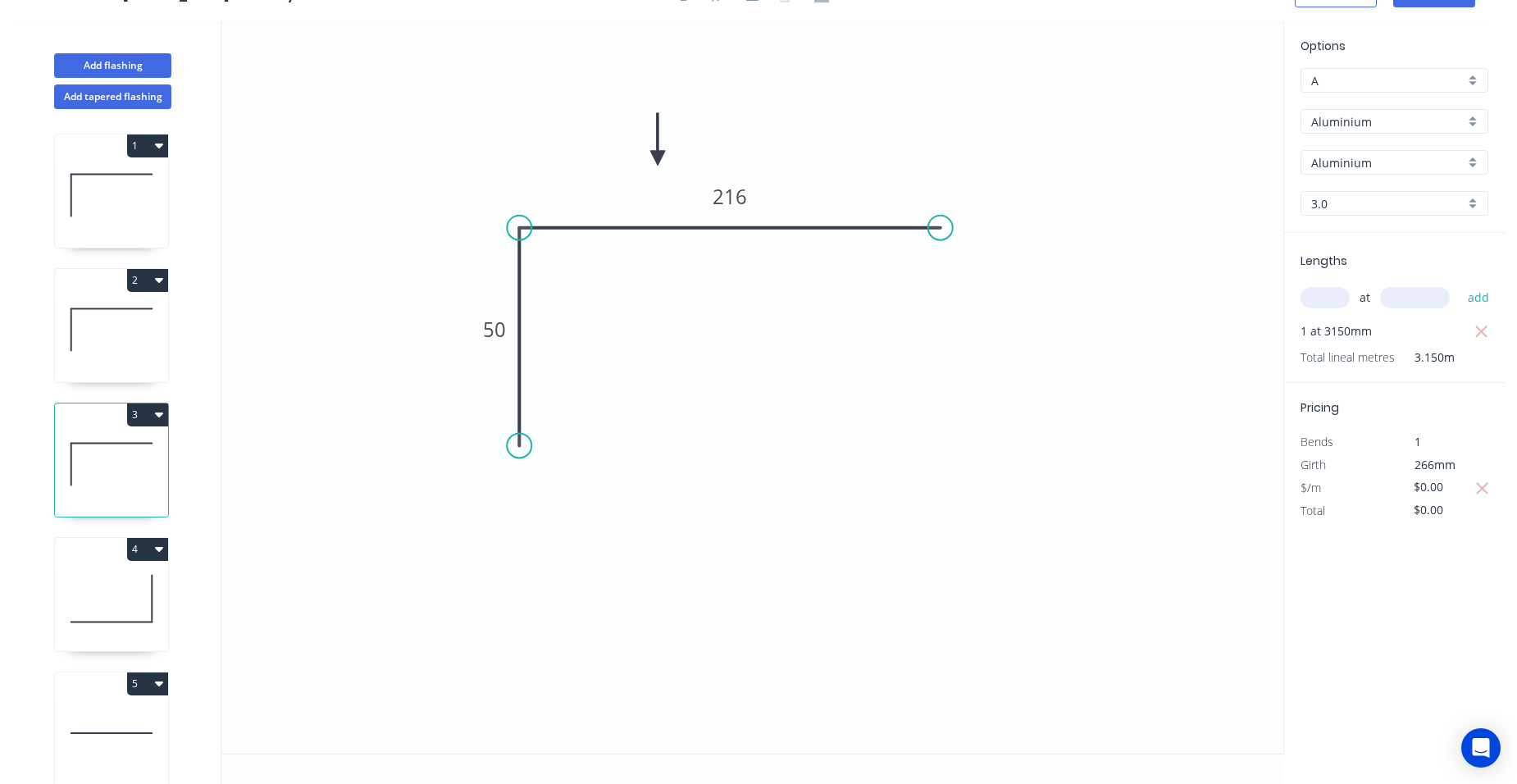
type input "$1.00"
type input "$4.40"
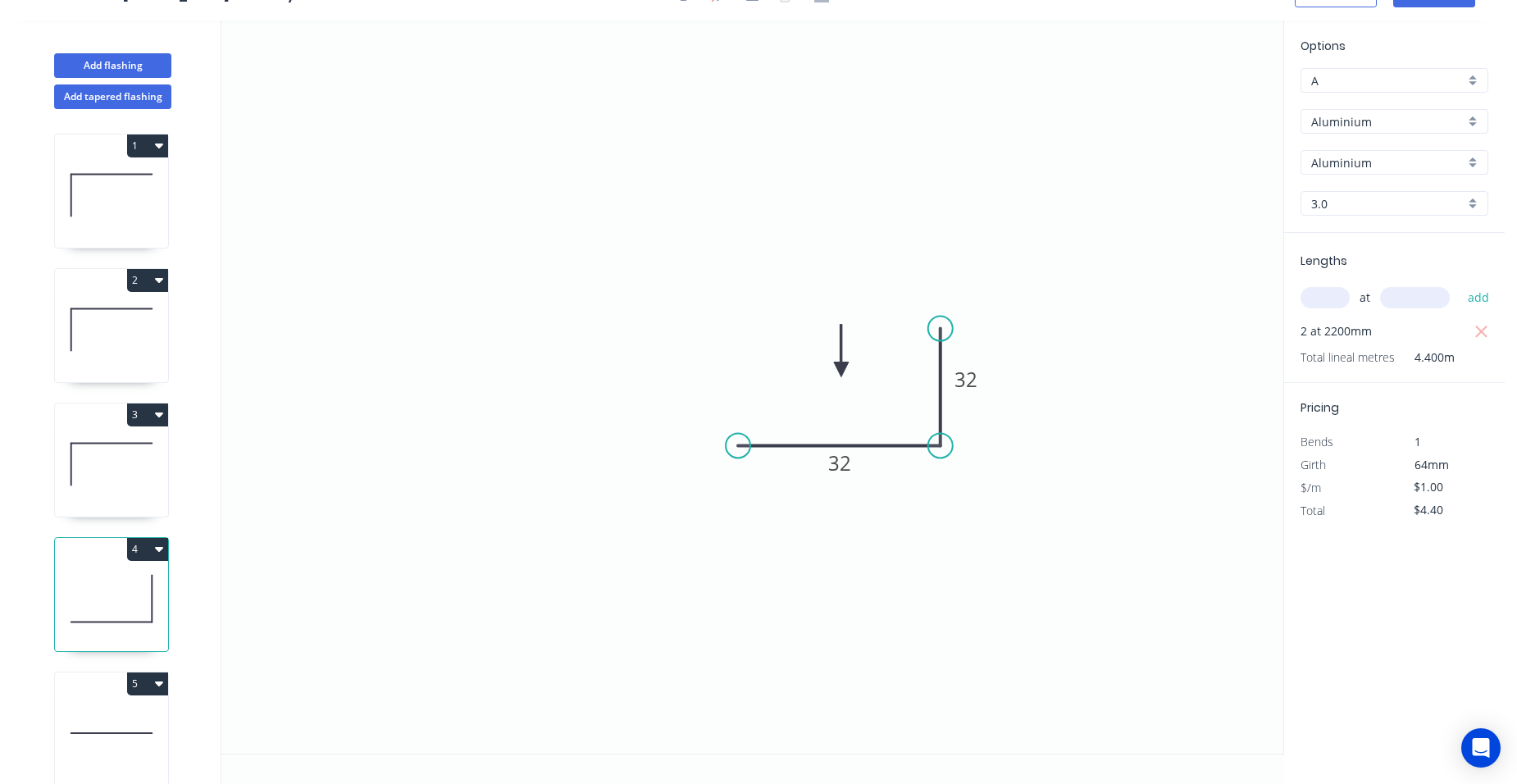
drag, startPoint x: 1456, startPoint y: 489, endPoint x: 1299, endPoint y: 471, distance: 158.0
click at [1307, 472] on div "Pricing Bends 1 Girth 64mm $/m $1.00 Total $4.40" at bounding box center [1394, 453] width 221 height 139
type input "$0.00"
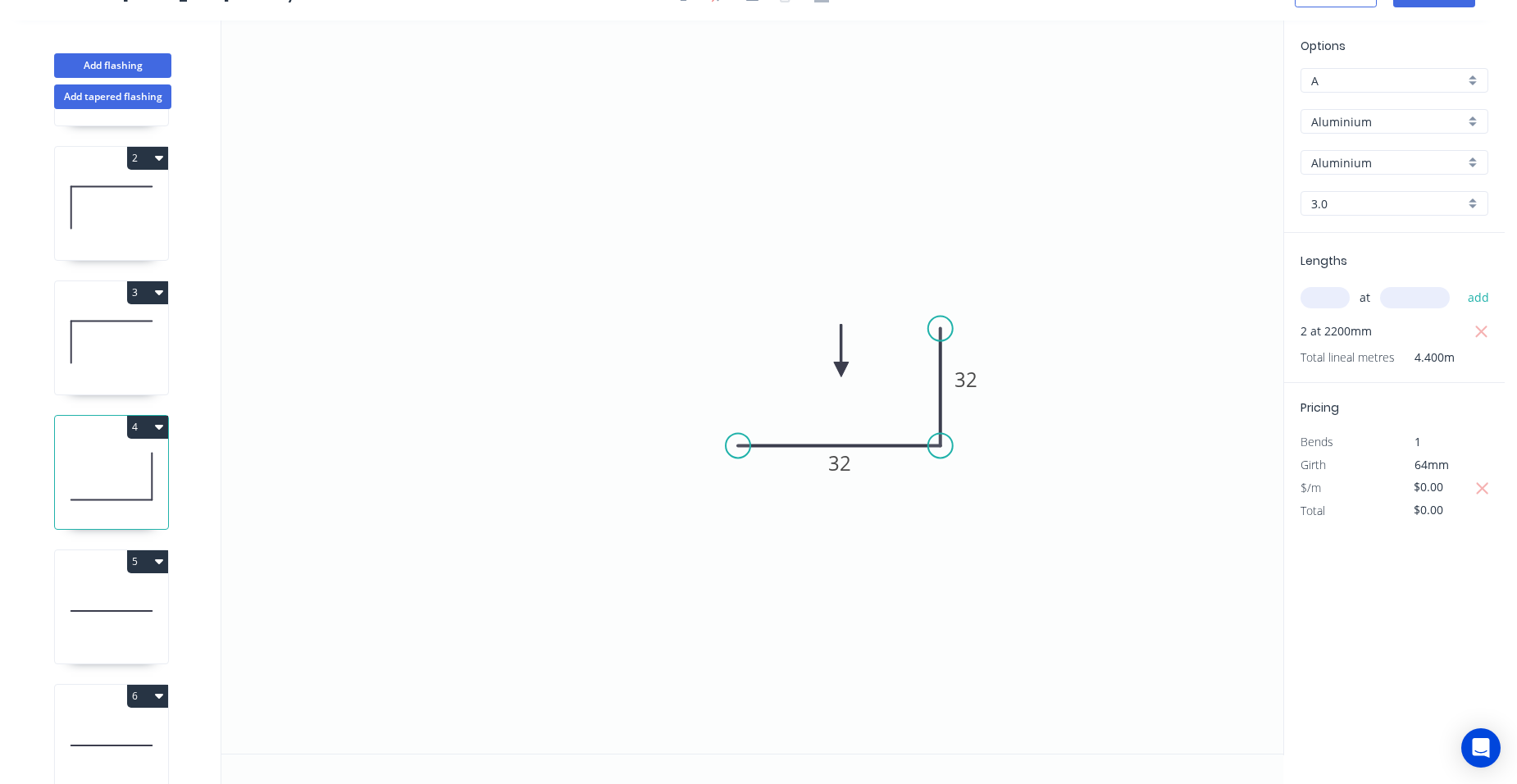
scroll to position [246, 0]
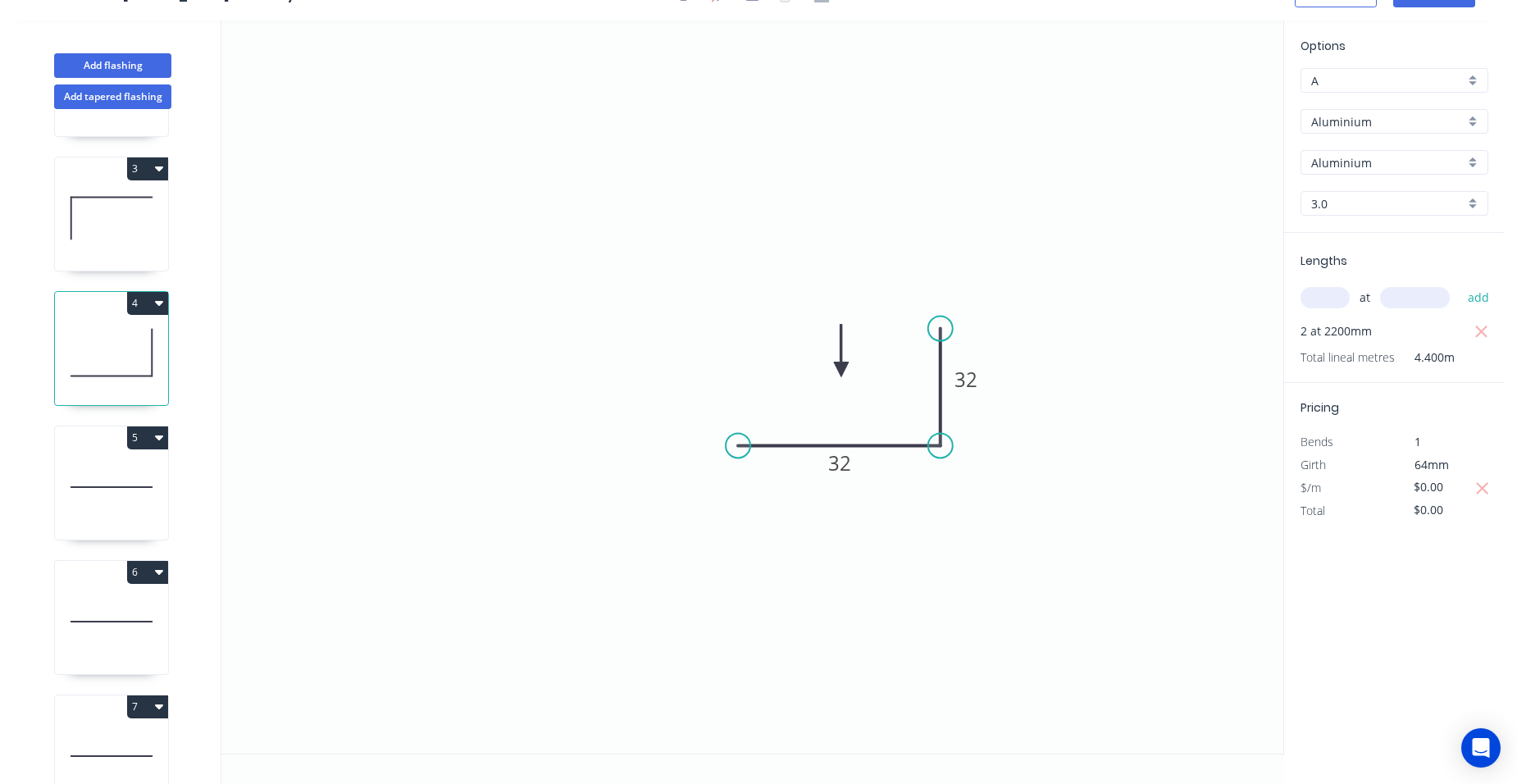
drag, startPoint x: 91, startPoint y: 462, endPoint x: 107, endPoint y: 463, distance: 16.0
click at [91, 463] on icon at bounding box center [112, 487] width 113 height 105
type input "$1.00"
type input "$2.65"
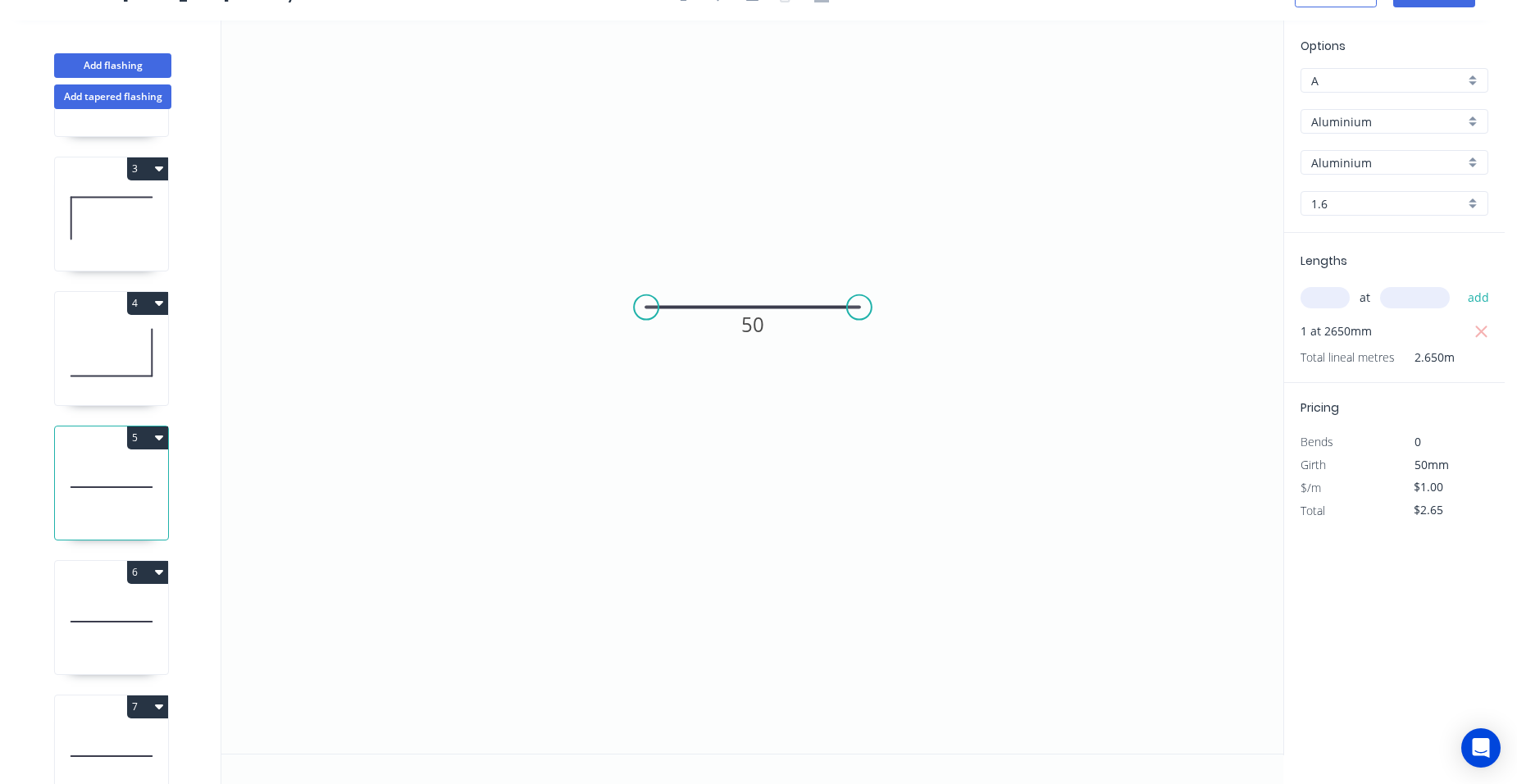
drag, startPoint x: 1456, startPoint y: 486, endPoint x: 1381, endPoint y: 487, distance: 75.0
click at [1398, 487] on div "$1.00" at bounding box center [1439, 488] width 89 height 23
type input "$0.00"
click at [88, 571] on div "6" at bounding box center [112, 572] width 113 height 23
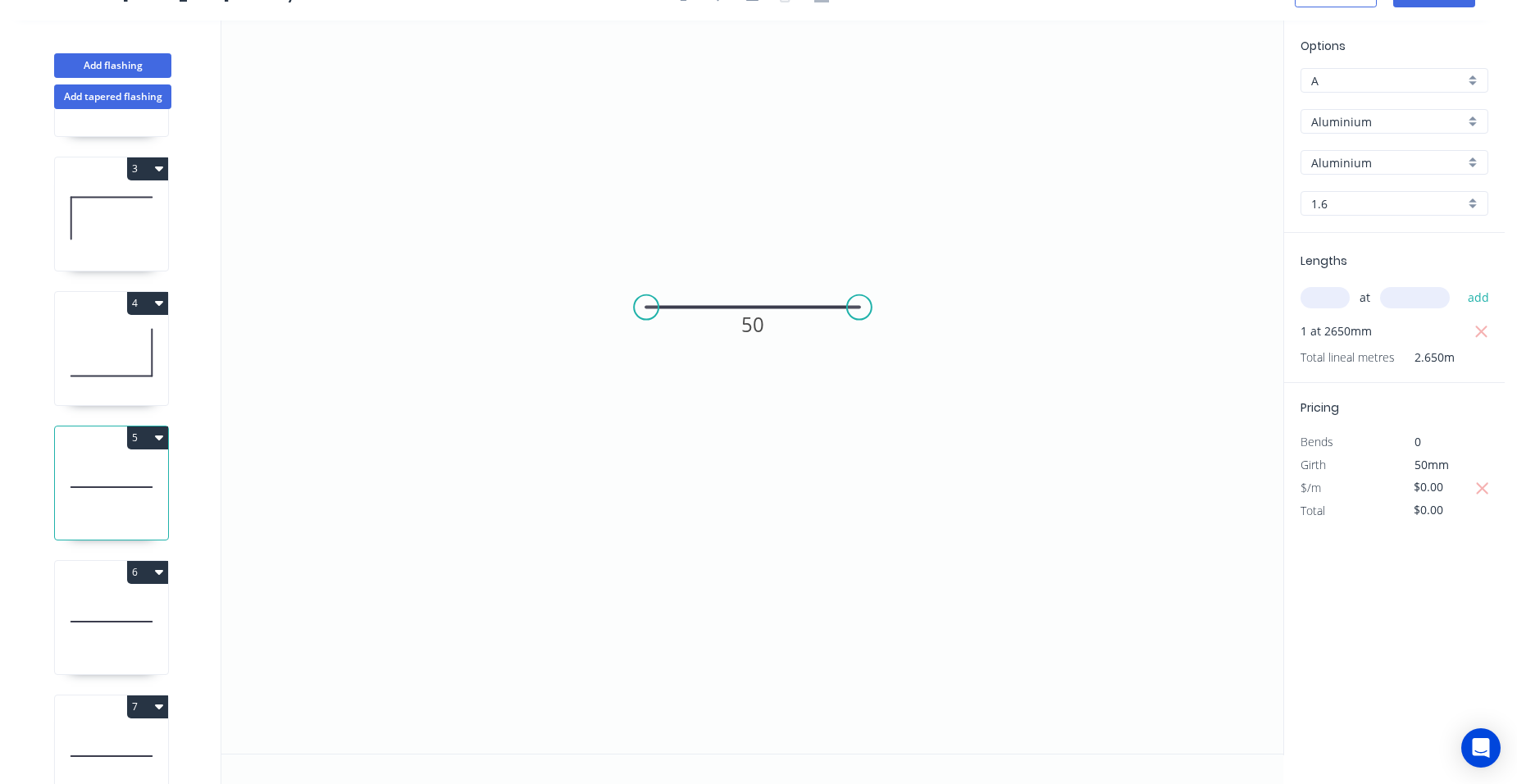
type input "$1.00"
type input "$2.95"
click at [1371, 479] on div "$/m $1.00" at bounding box center [1394, 488] width 212 height 23
type input "$0.00"
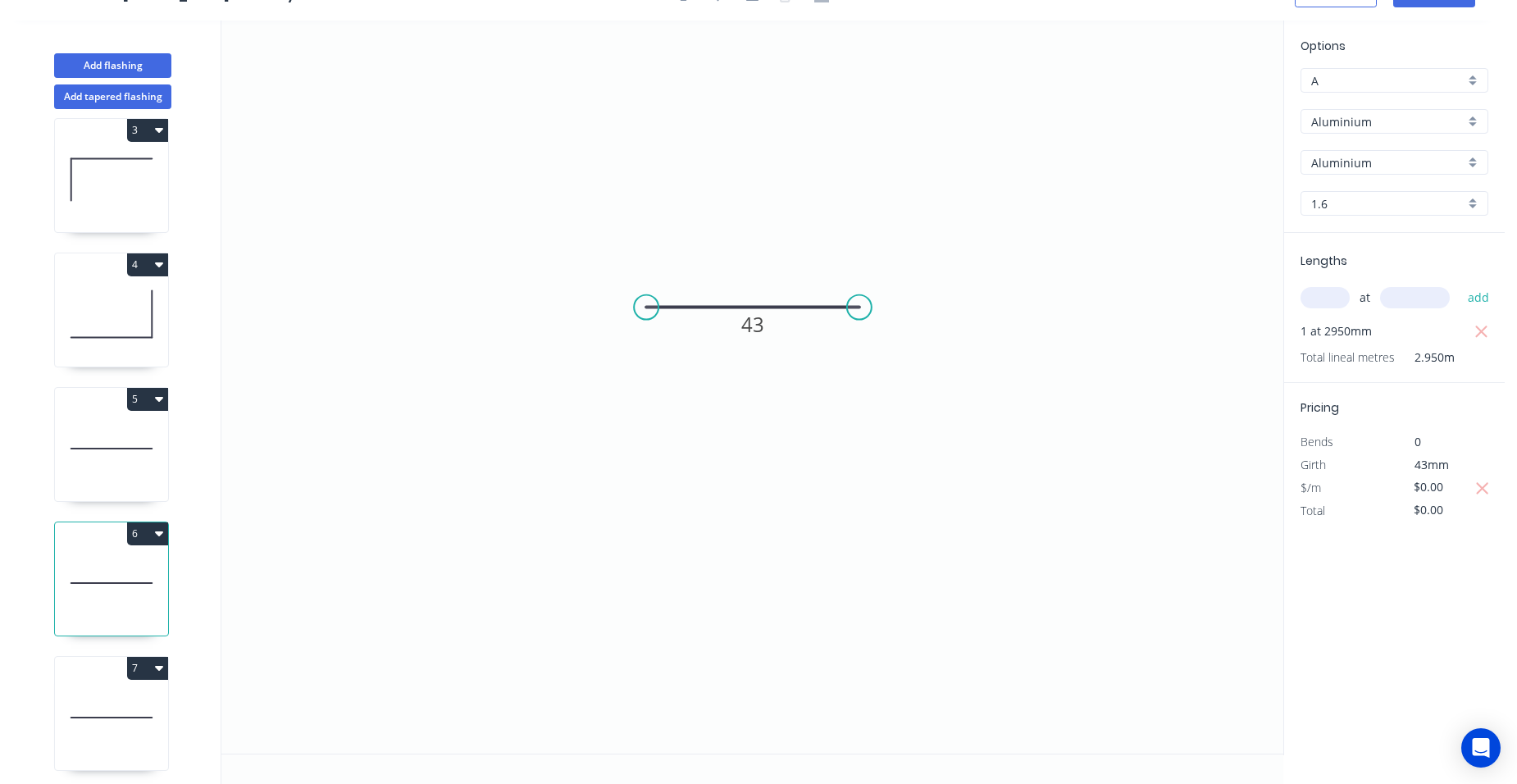
scroll to position [304, 0]
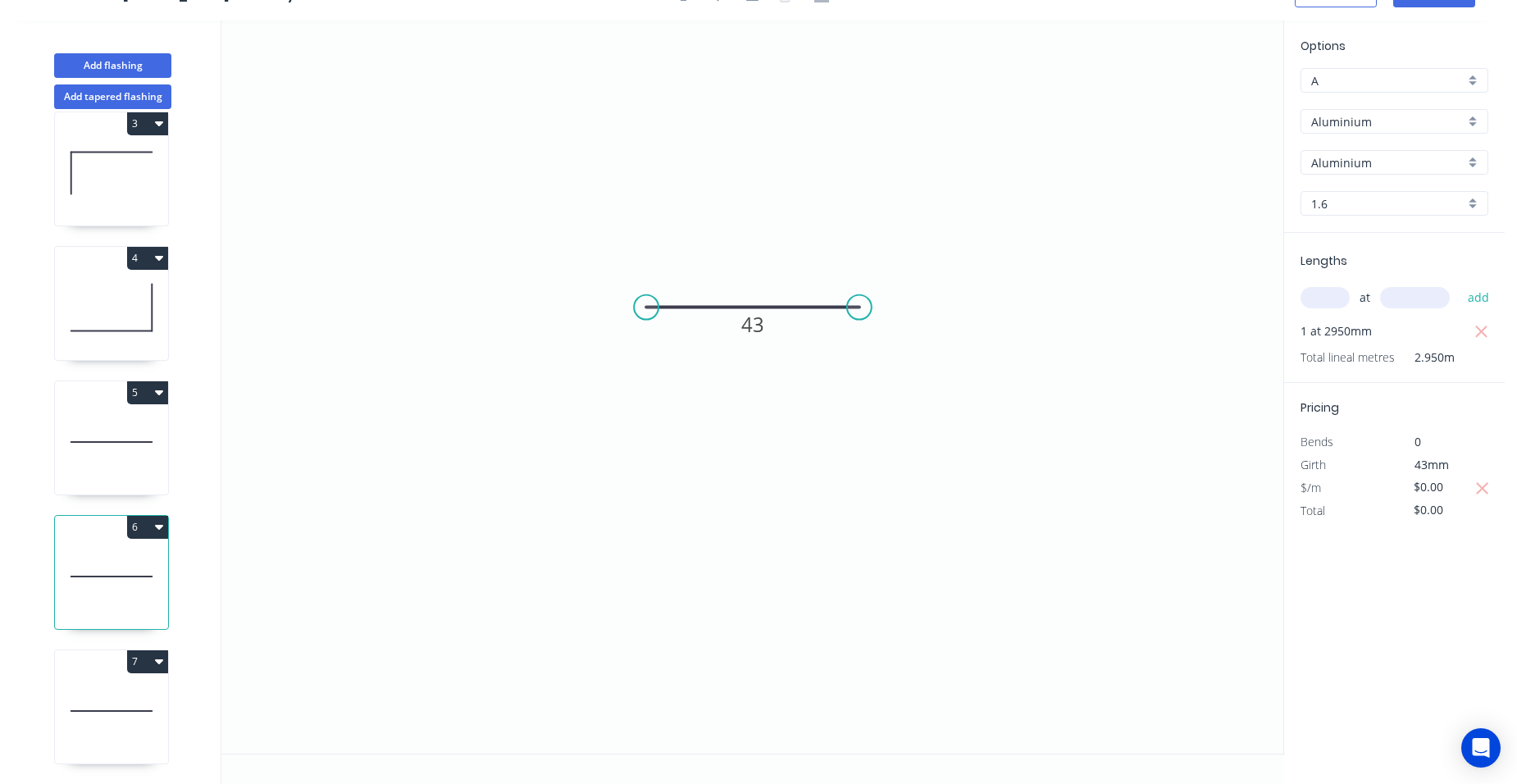
click at [98, 674] on icon at bounding box center [112, 711] width 113 height 105
type input "$1.00"
type input "$27.00"
click at [1395, 480] on div "$1.00" at bounding box center [1439, 488] width 89 height 23
type input "$0.00"
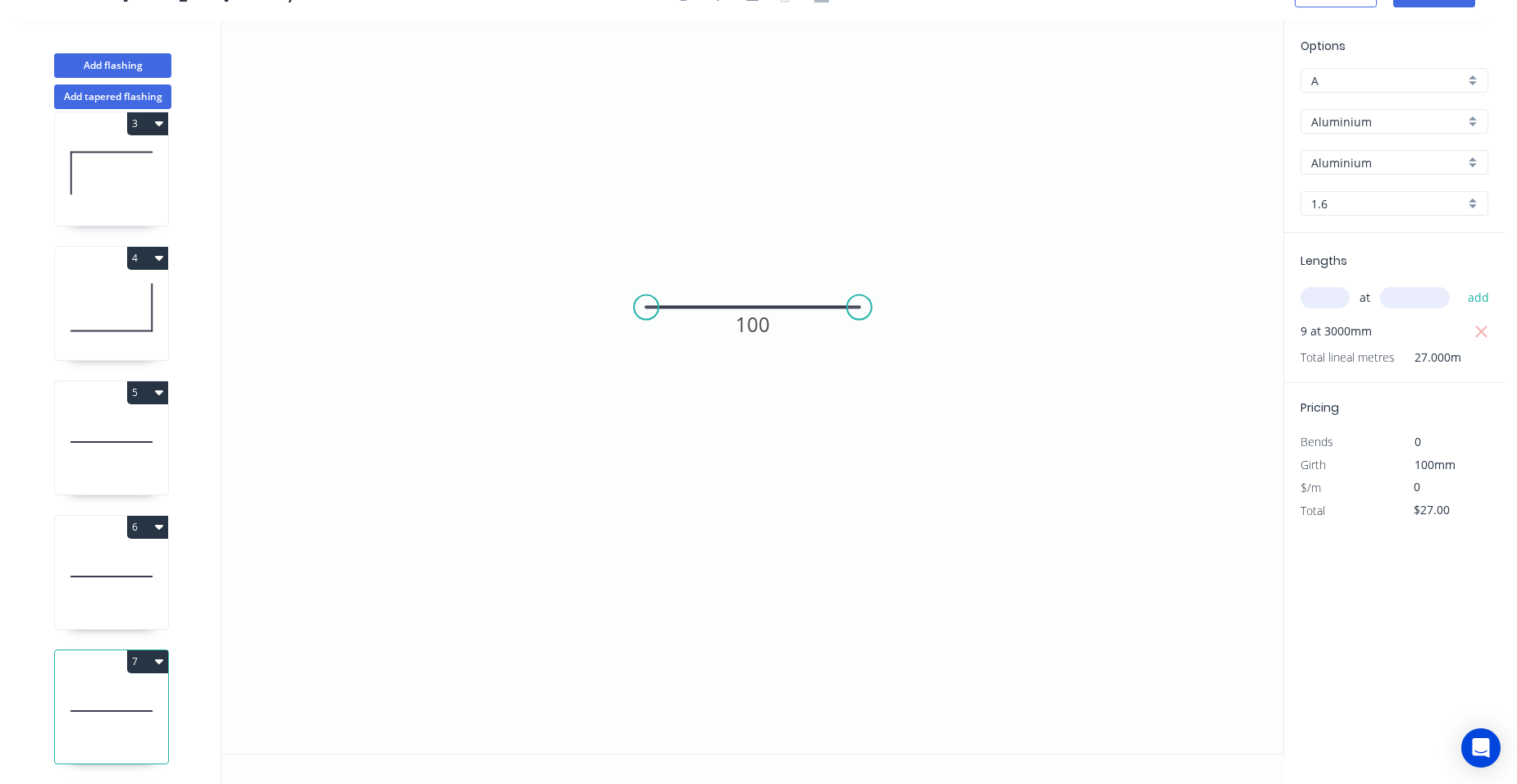
type input "$0.00"
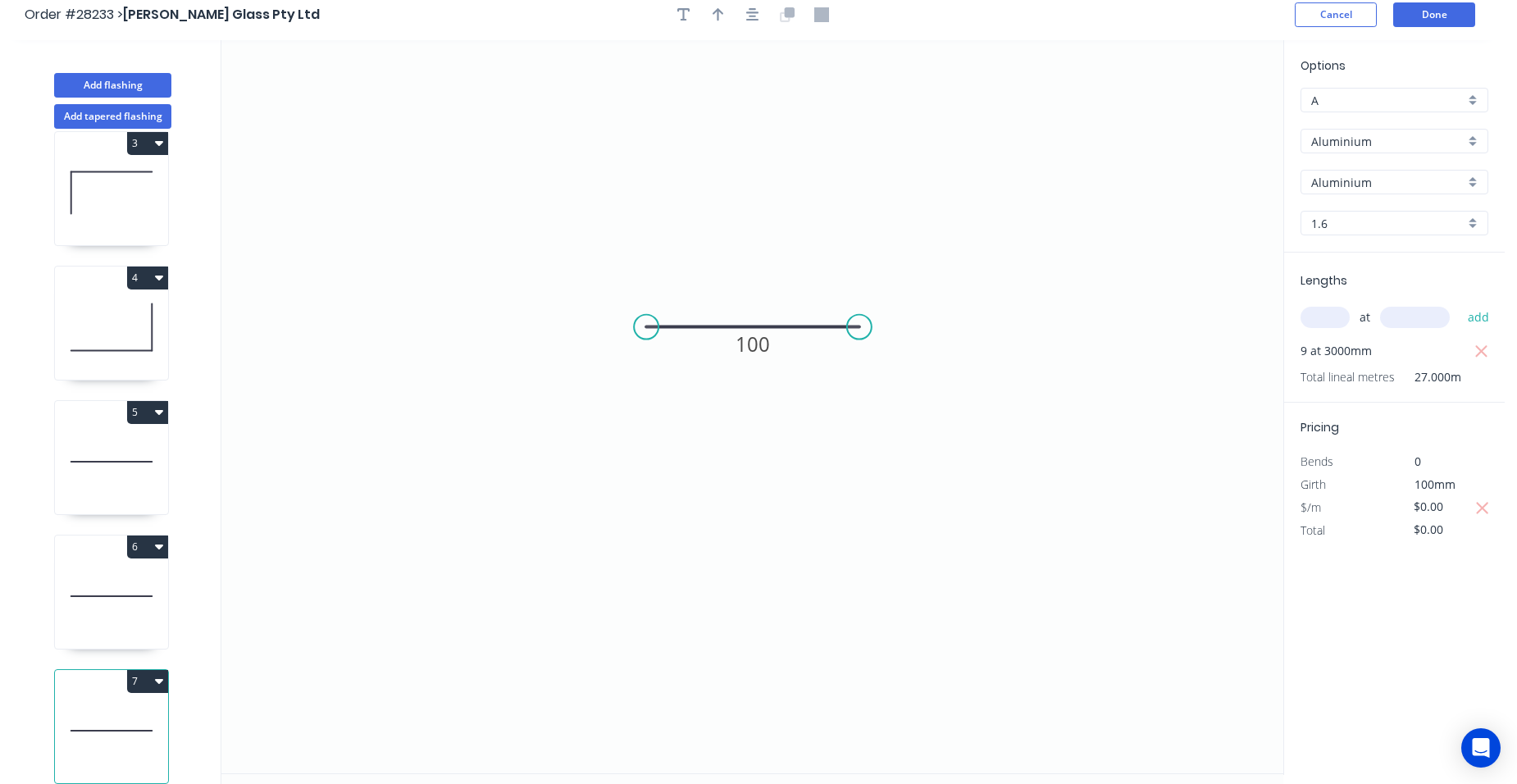
scroll to position [0, 0]
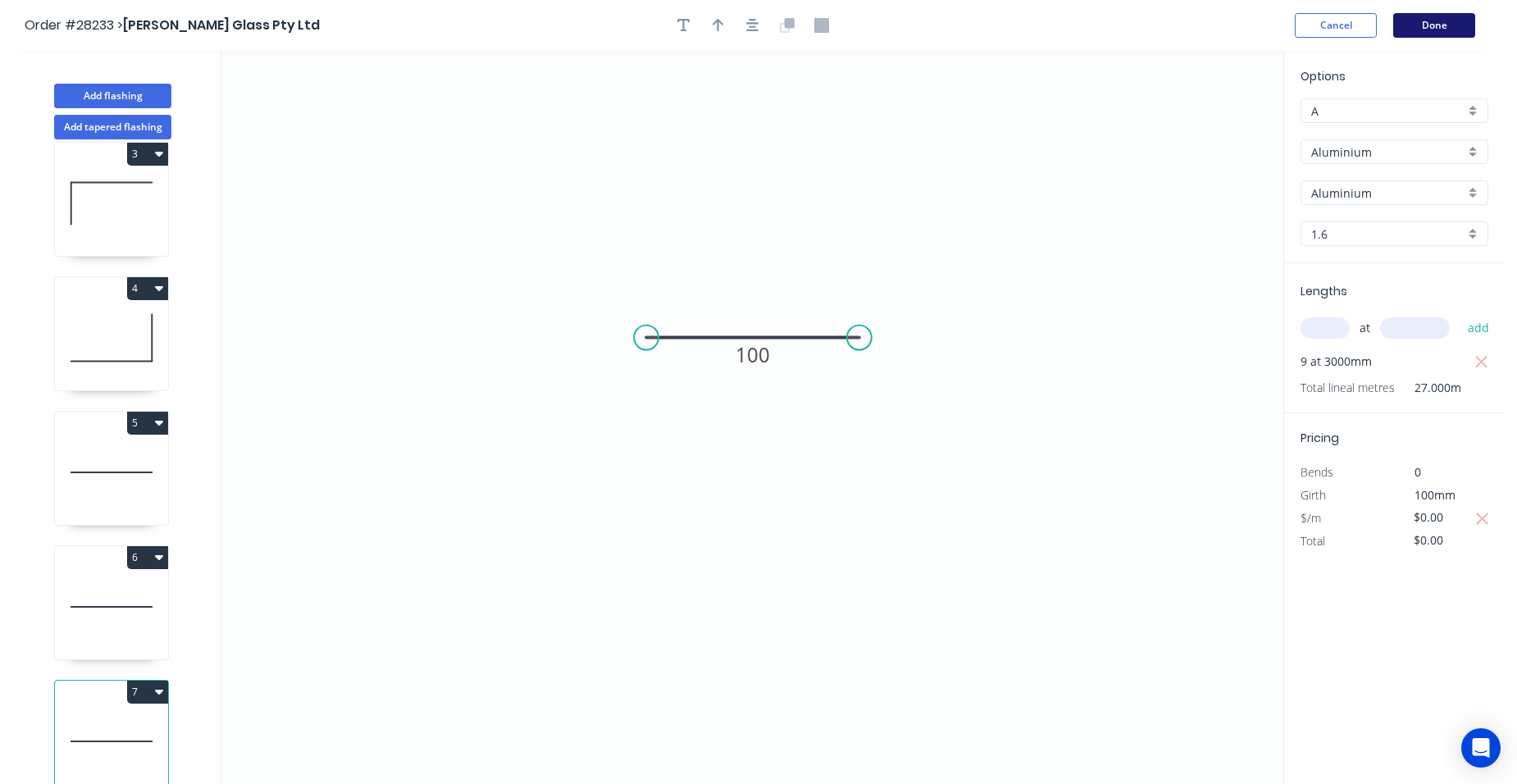
click at [1452, 31] on button "Done" at bounding box center [1435, 25] width 82 height 25
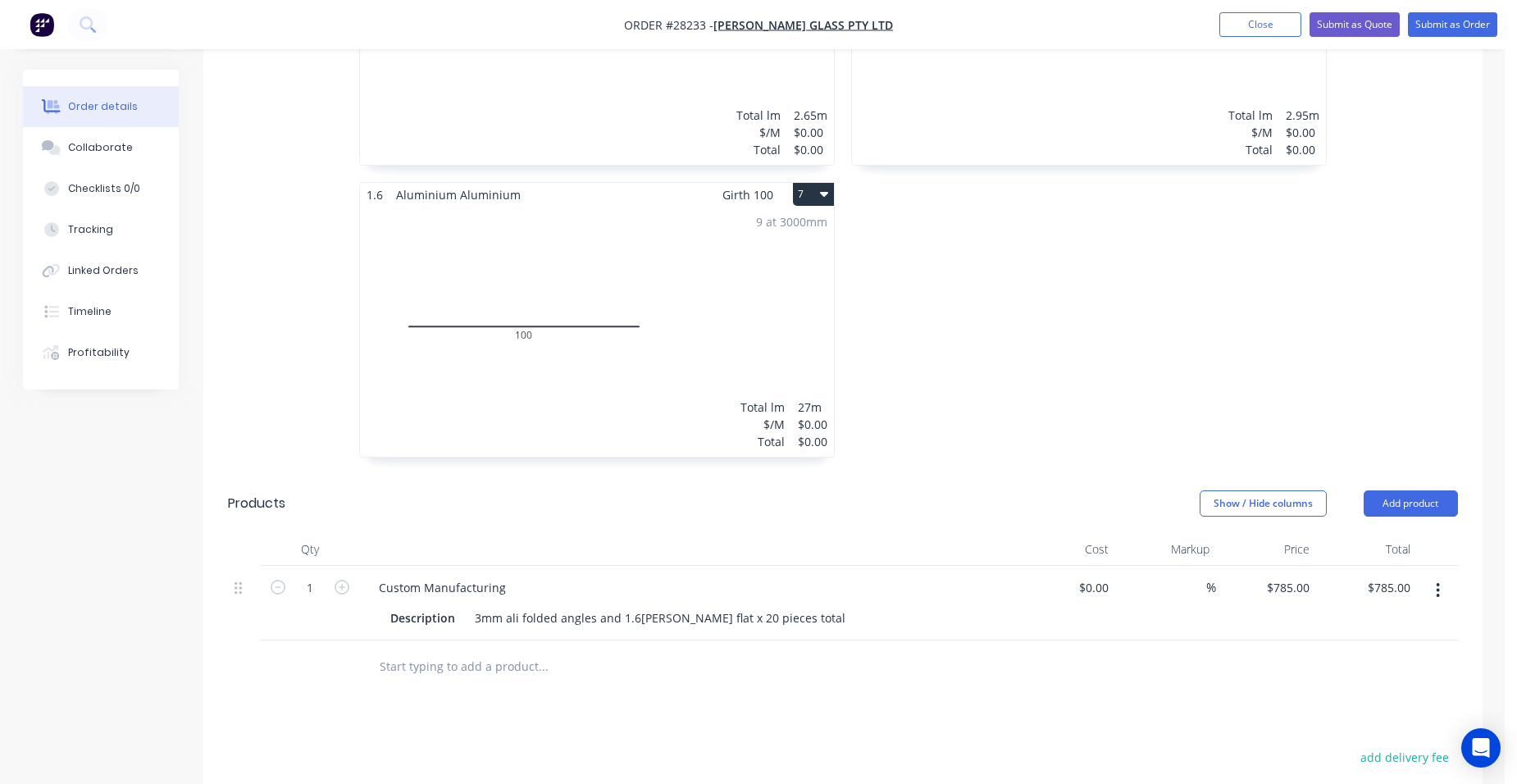
scroll to position [1066, 0]
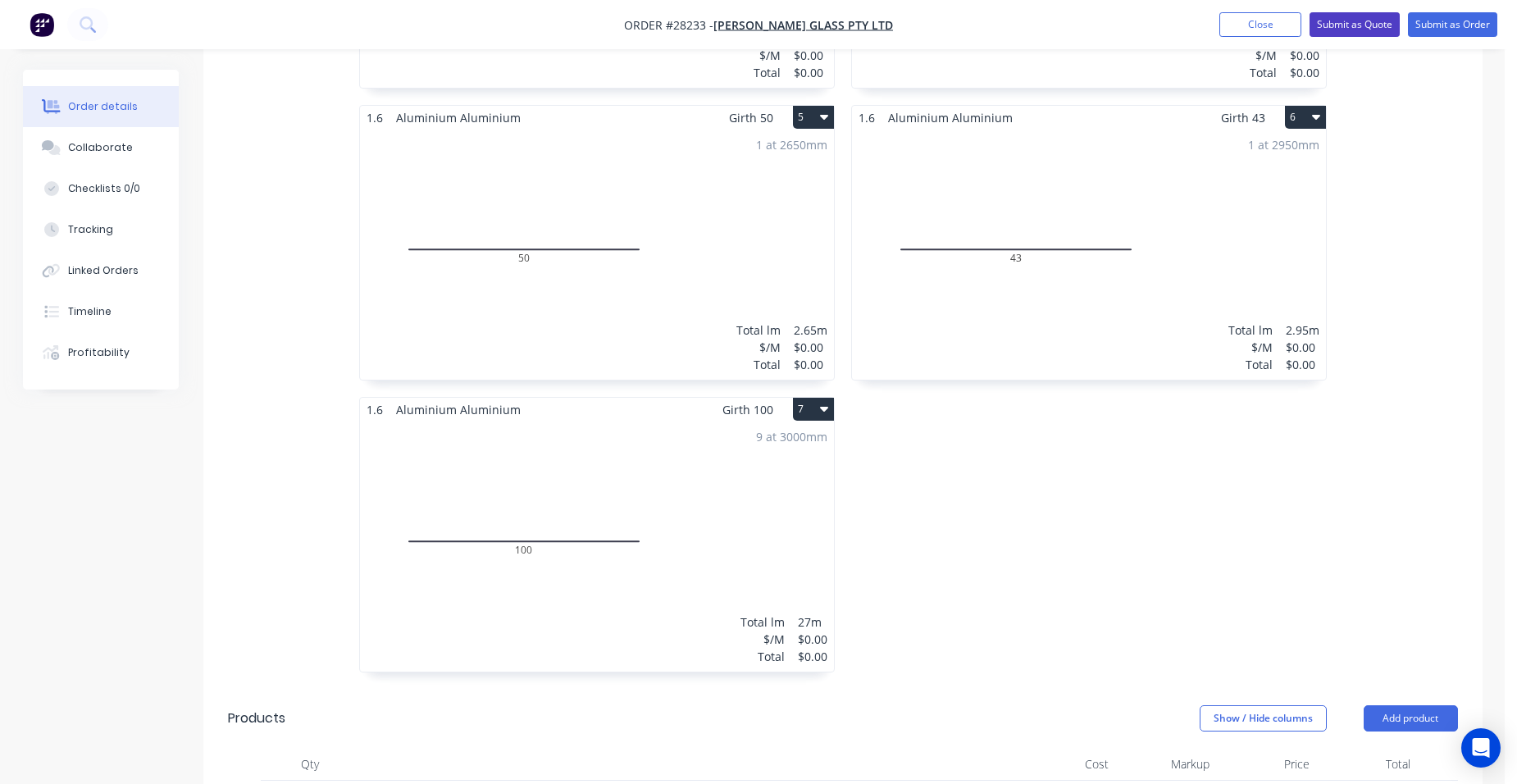
click at [1361, 25] on button "Submit as Quote" at bounding box center [1354, 24] width 91 height 25
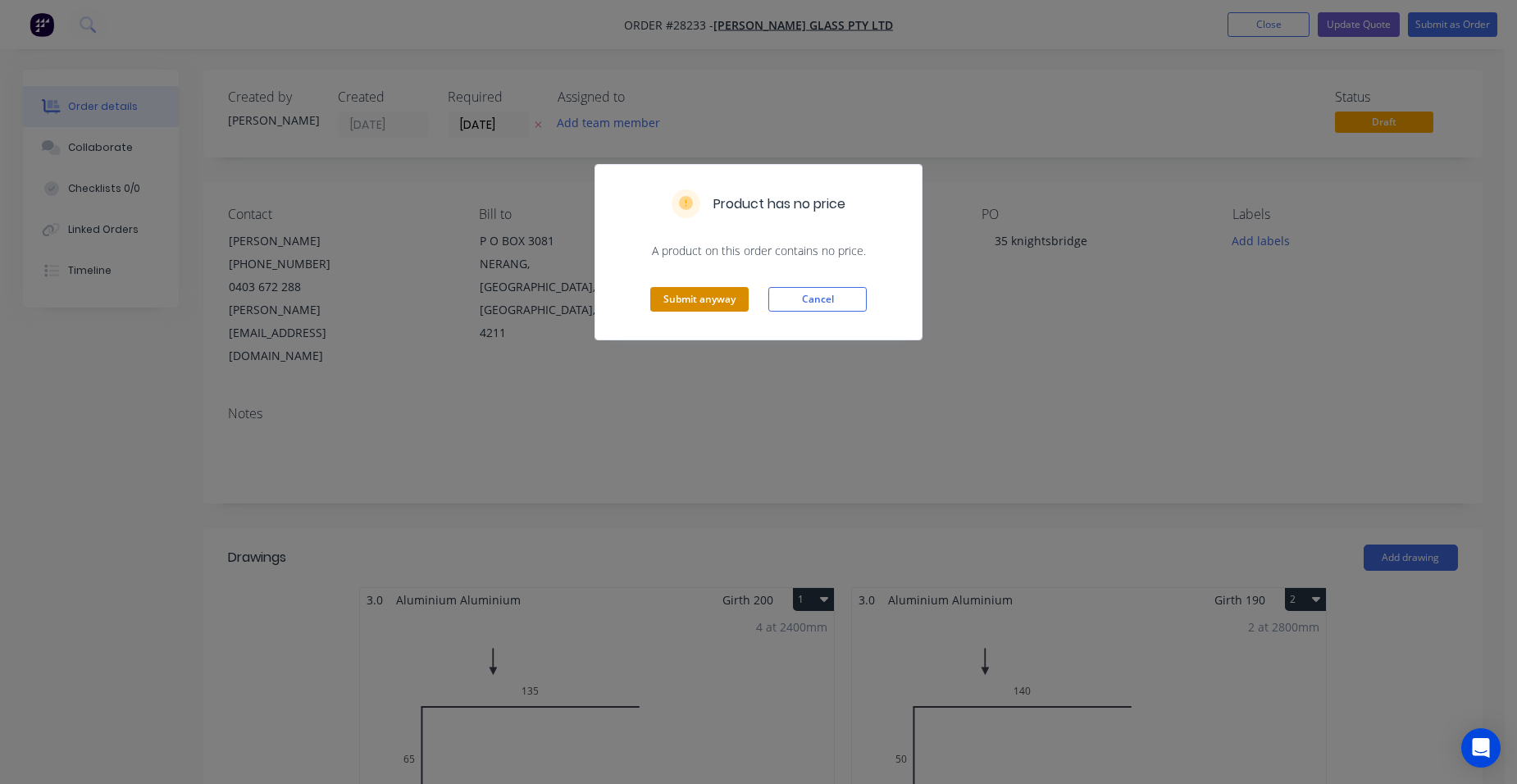
click at [719, 293] on button "Submit anyway" at bounding box center [700, 299] width 99 height 25
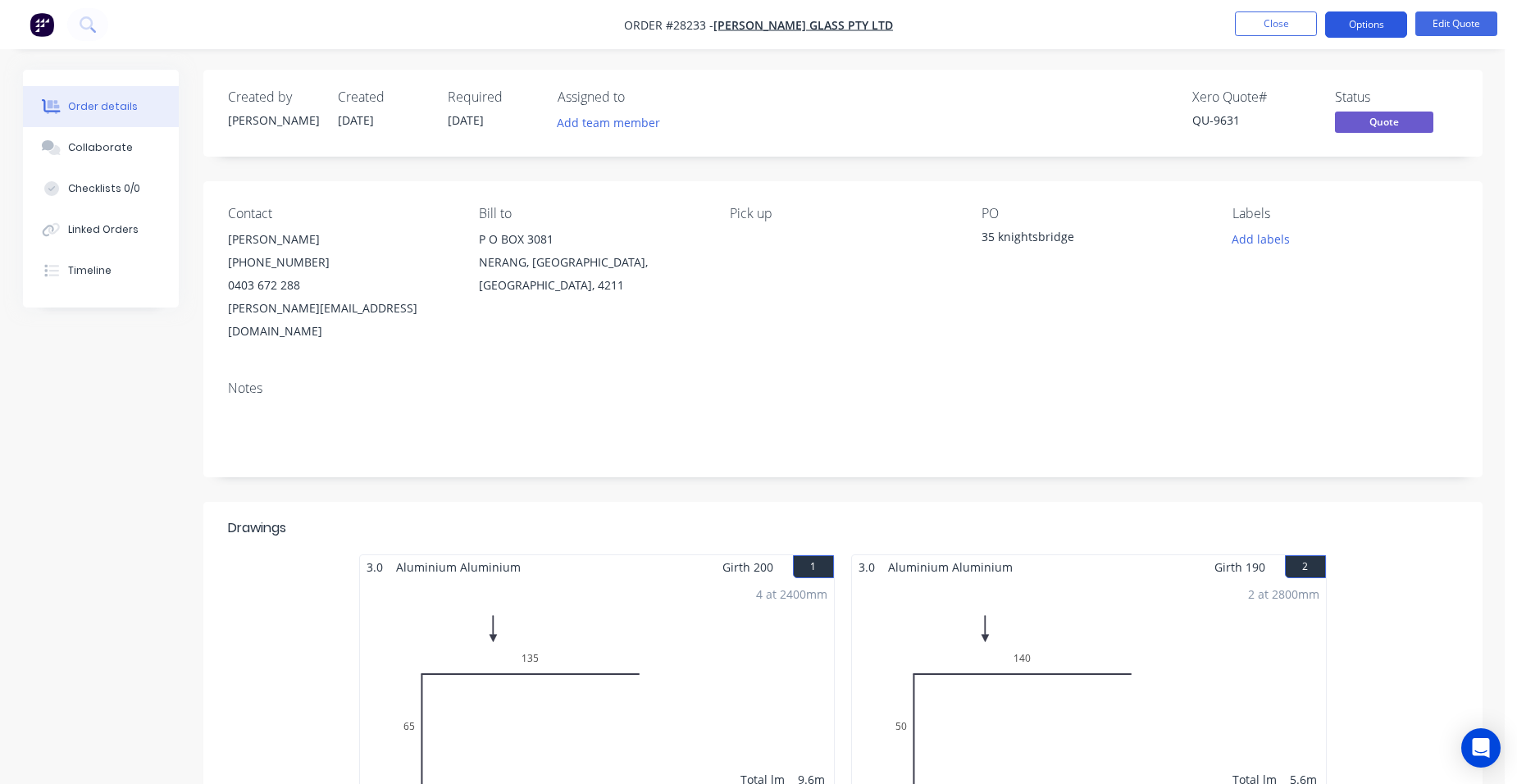
click at [1339, 12] on button "Options" at bounding box center [1367, 25] width 82 height 27
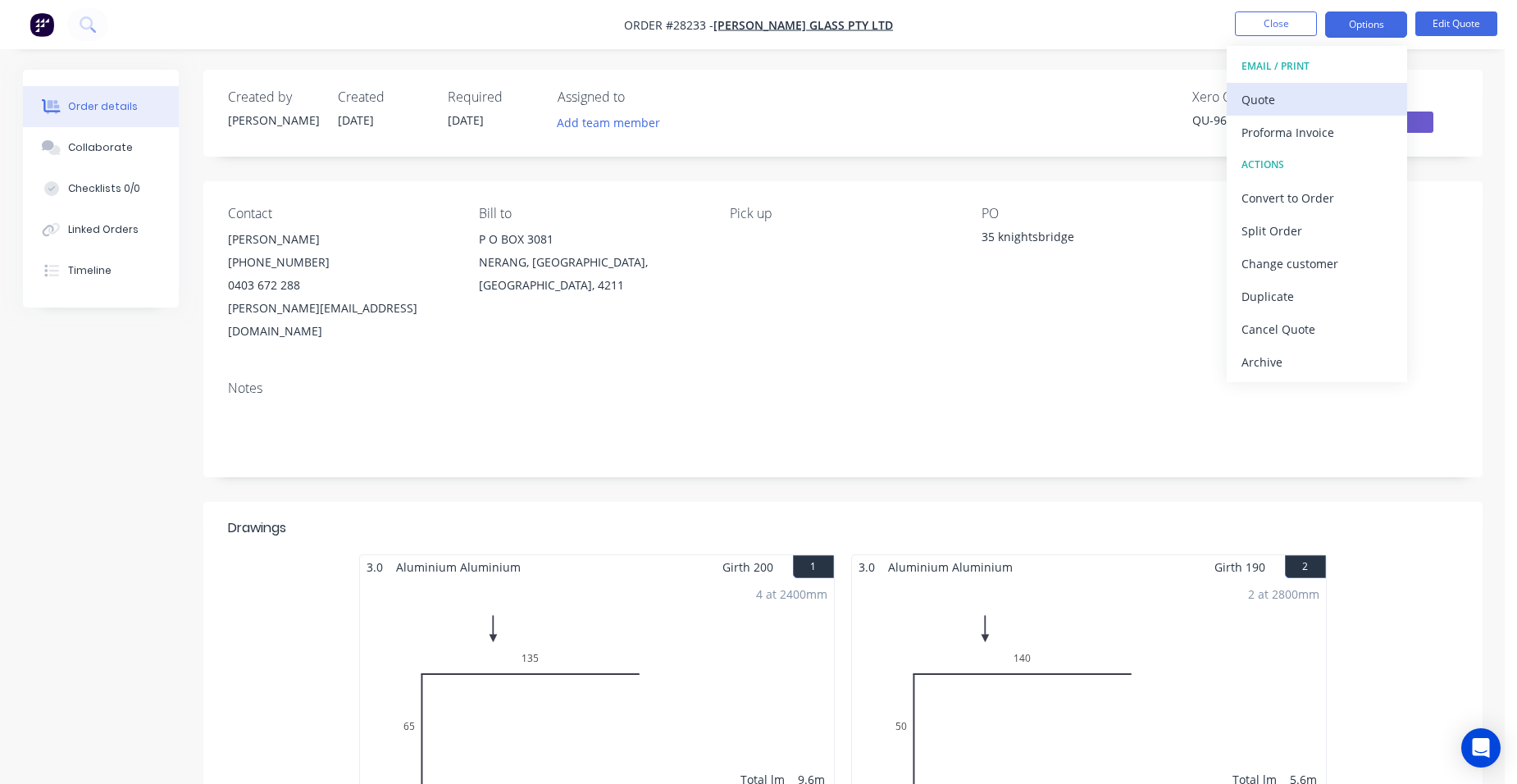
click at [1307, 107] on div "Quote" at bounding box center [1317, 100] width 151 height 24
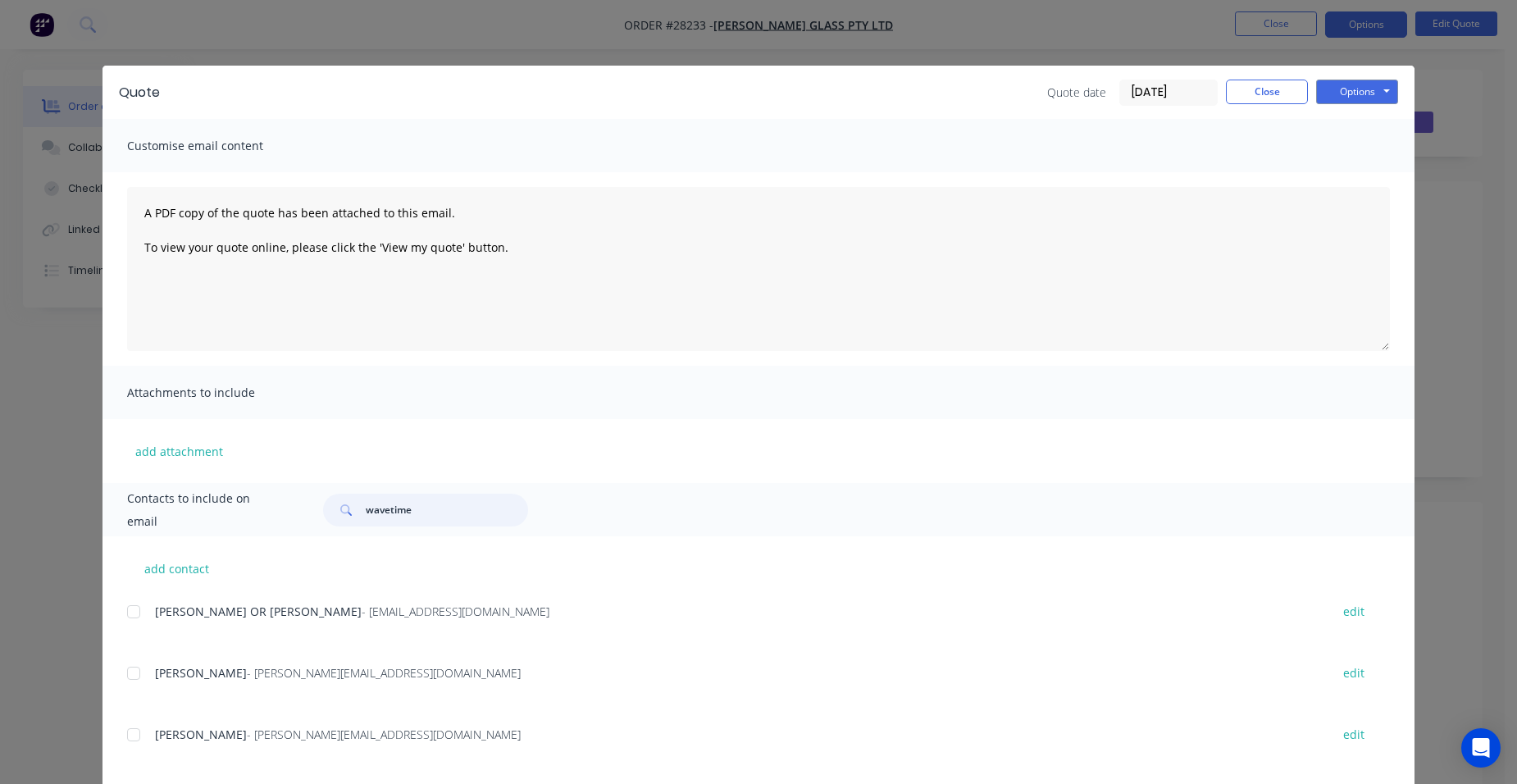
drag, startPoint x: 369, startPoint y: 507, endPoint x: 323, endPoint y: 505, distance: 46.0
click at [328, 504] on div "wavetime" at bounding box center [425, 510] width 205 height 33
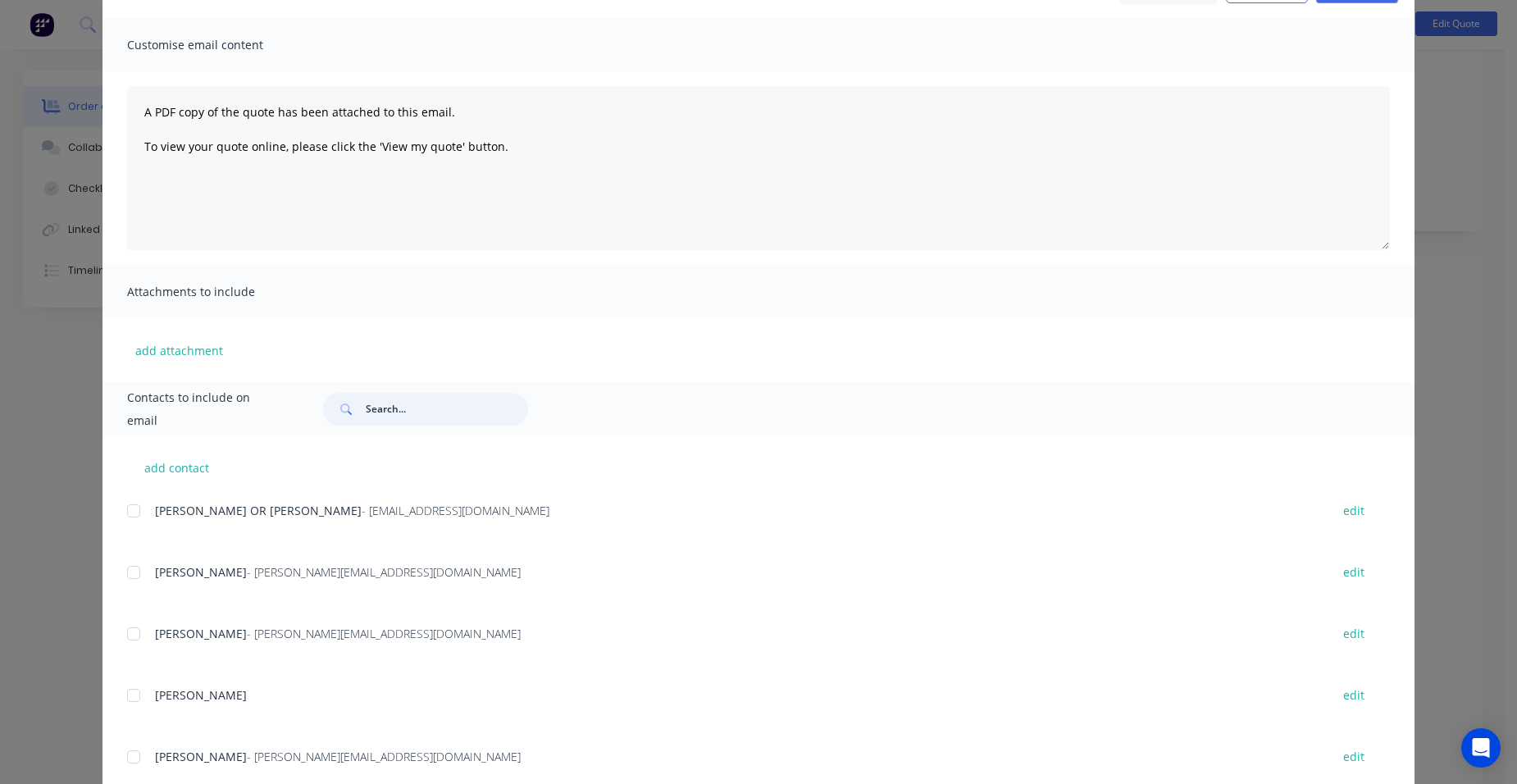
scroll to position [209, 0]
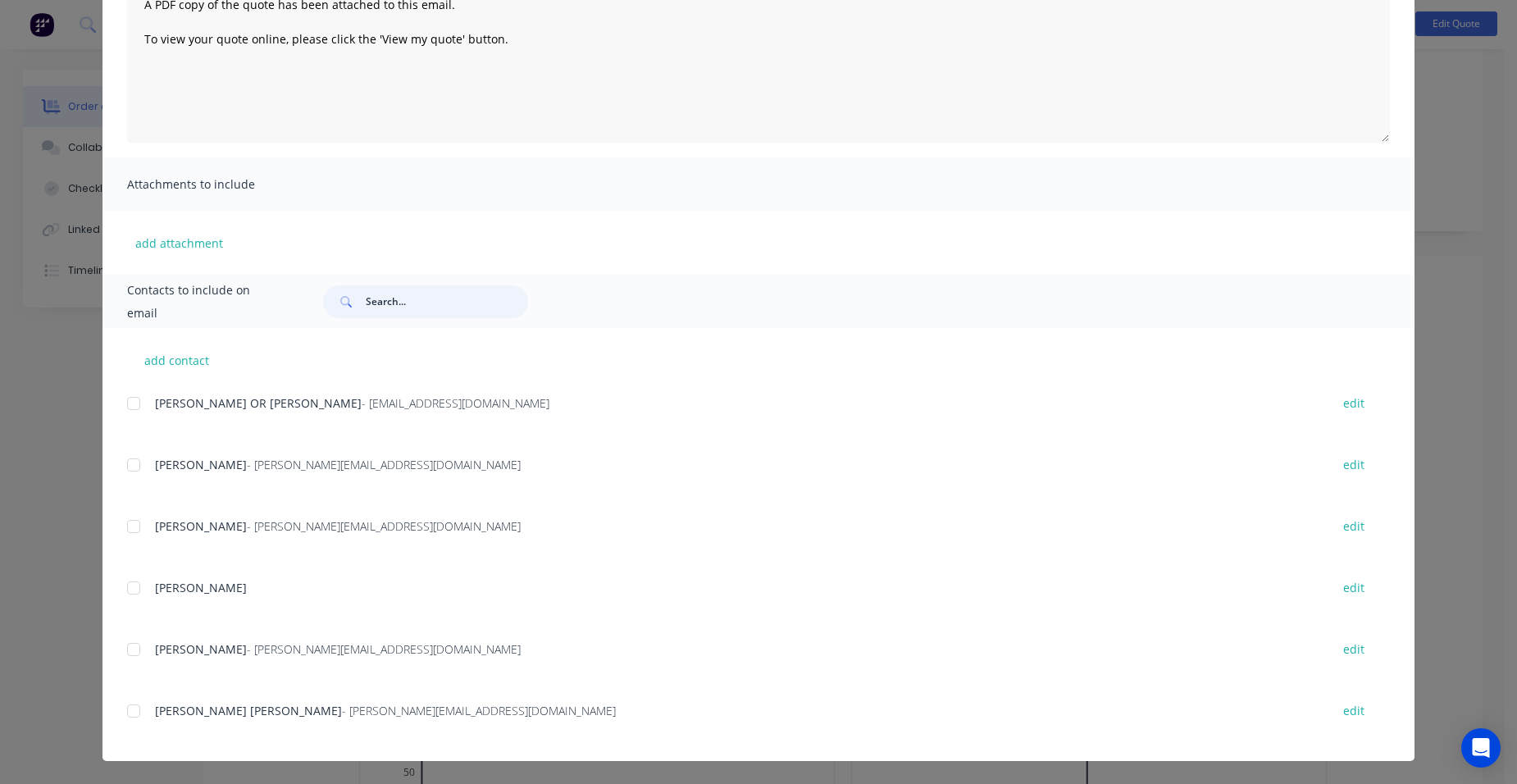
click at [131, 652] on div at bounding box center [134, 650] width 33 height 33
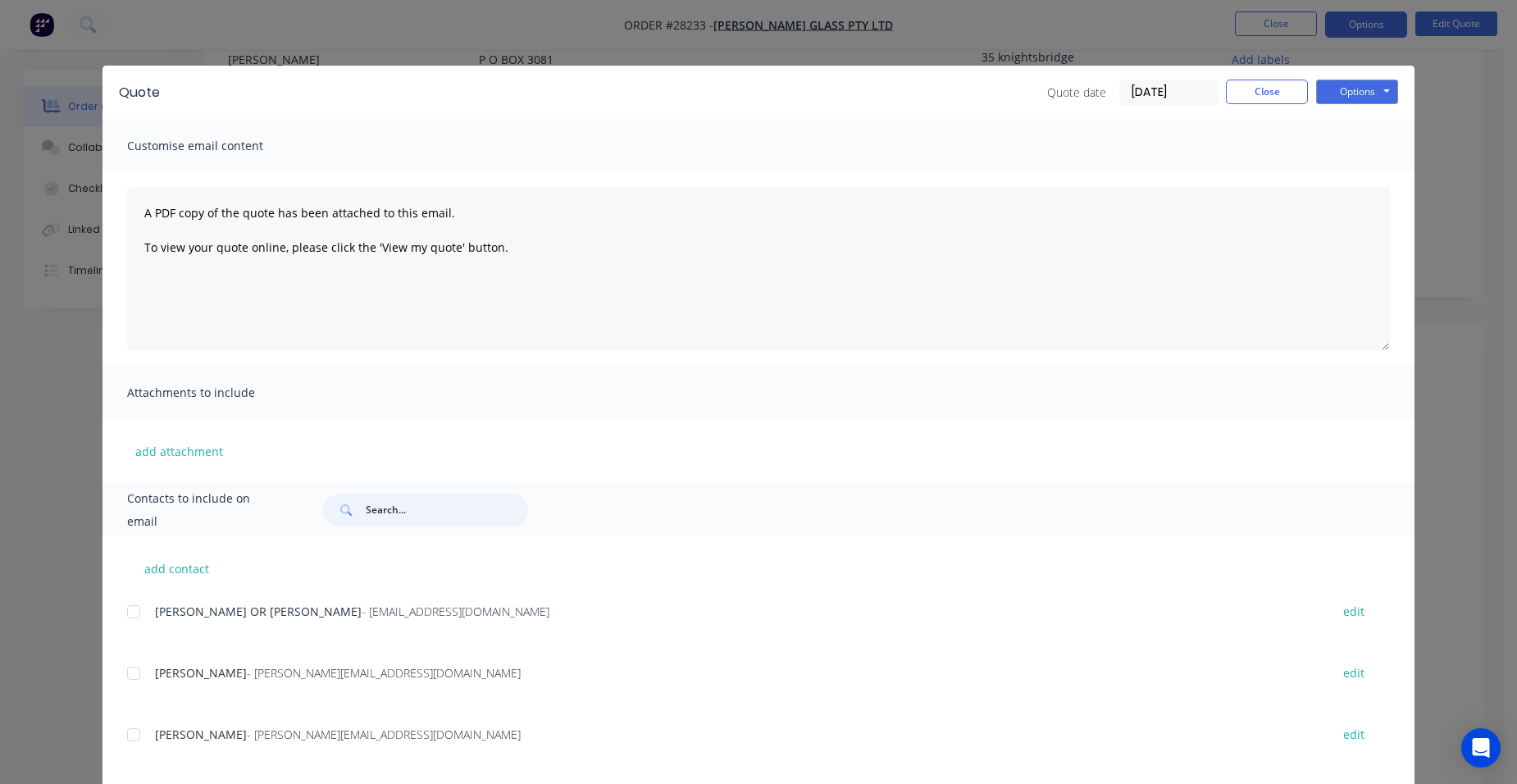
scroll to position [0, 0]
click at [1343, 89] on button "Options" at bounding box center [1358, 91] width 82 height 25
click at [1333, 172] on button "Email" at bounding box center [1369, 176] width 105 height 27
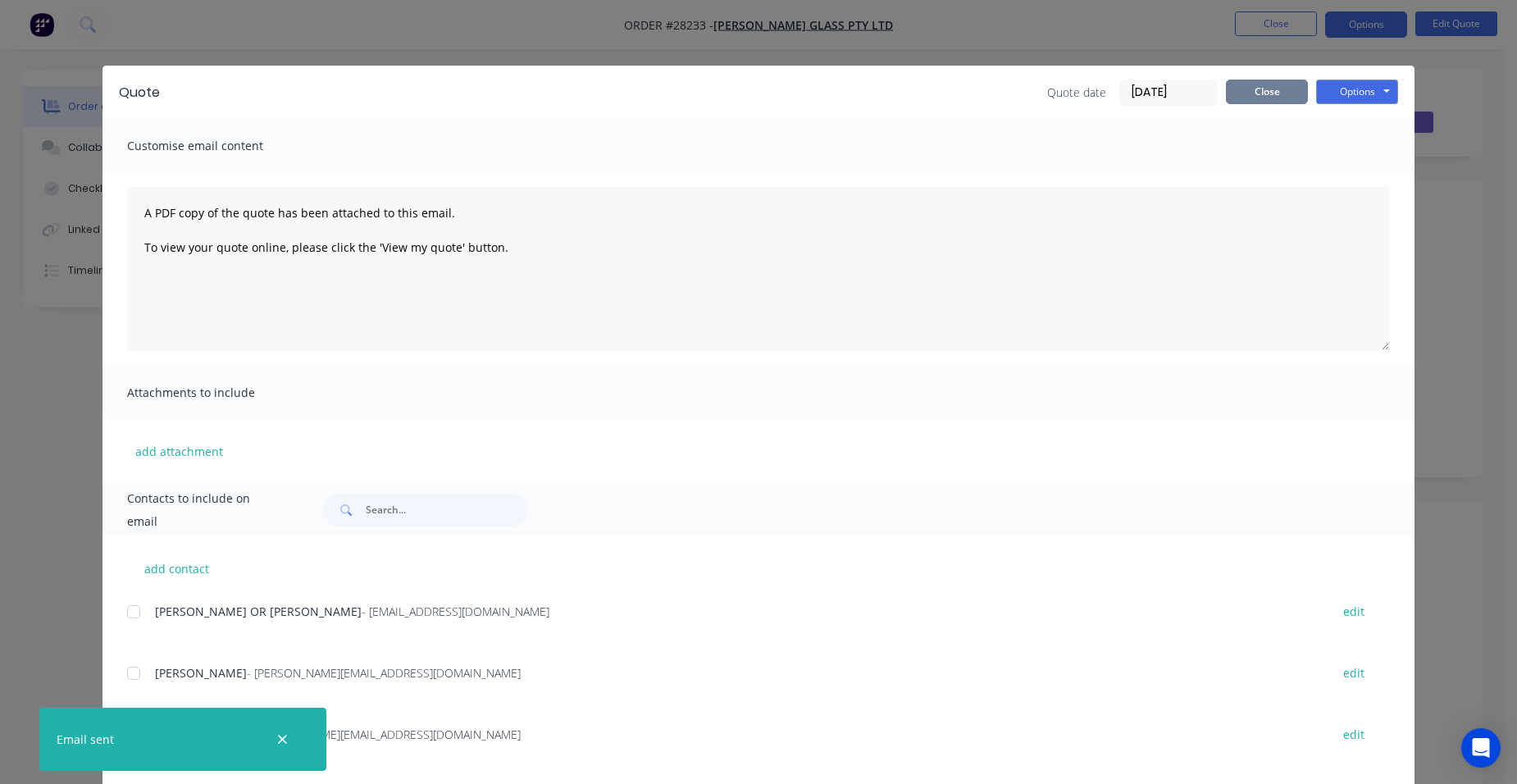
click at [1275, 84] on button "Close" at bounding box center [1267, 91] width 82 height 25
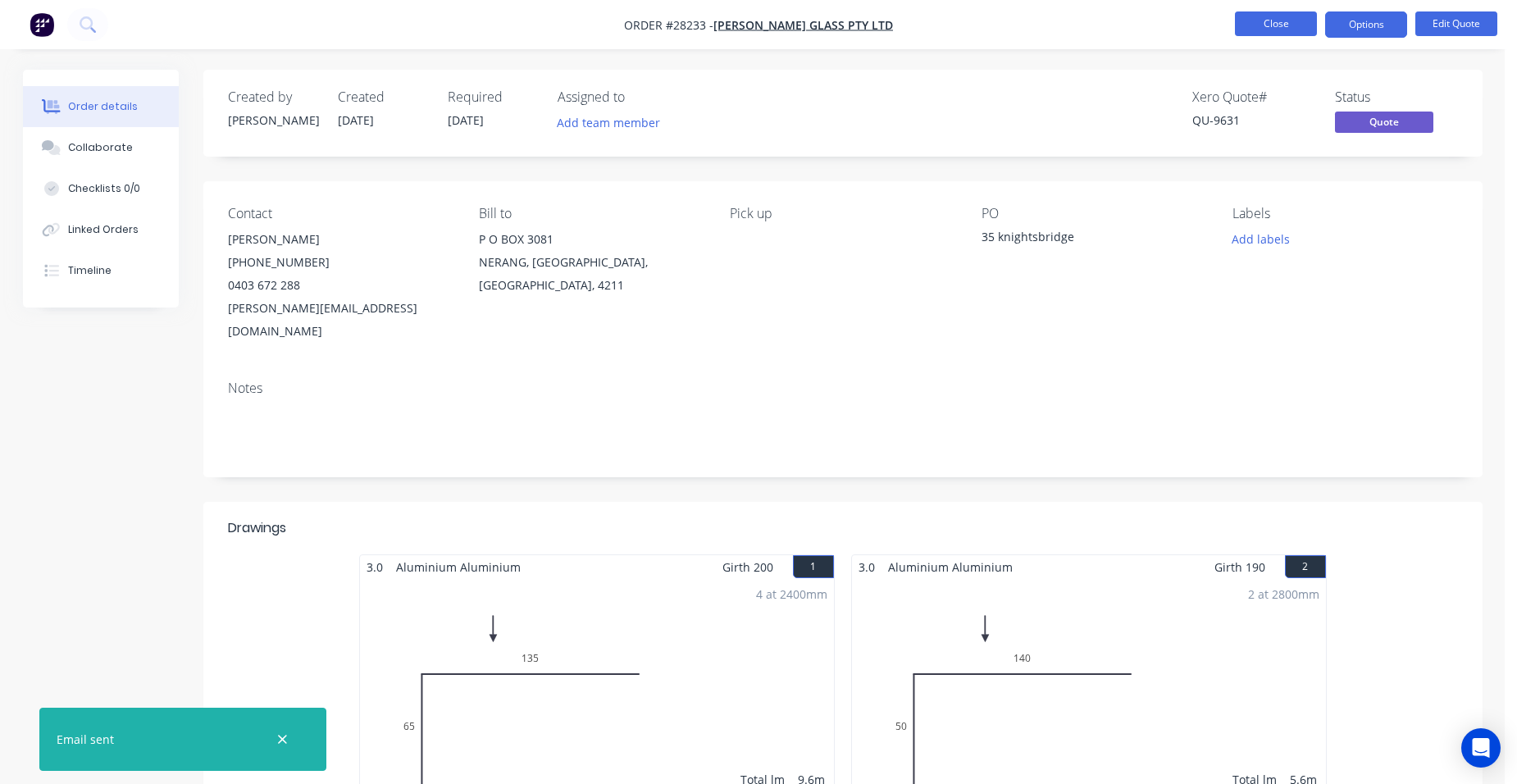
click at [1256, 22] on button "Close" at bounding box center [1276, 24] width 82 height 25
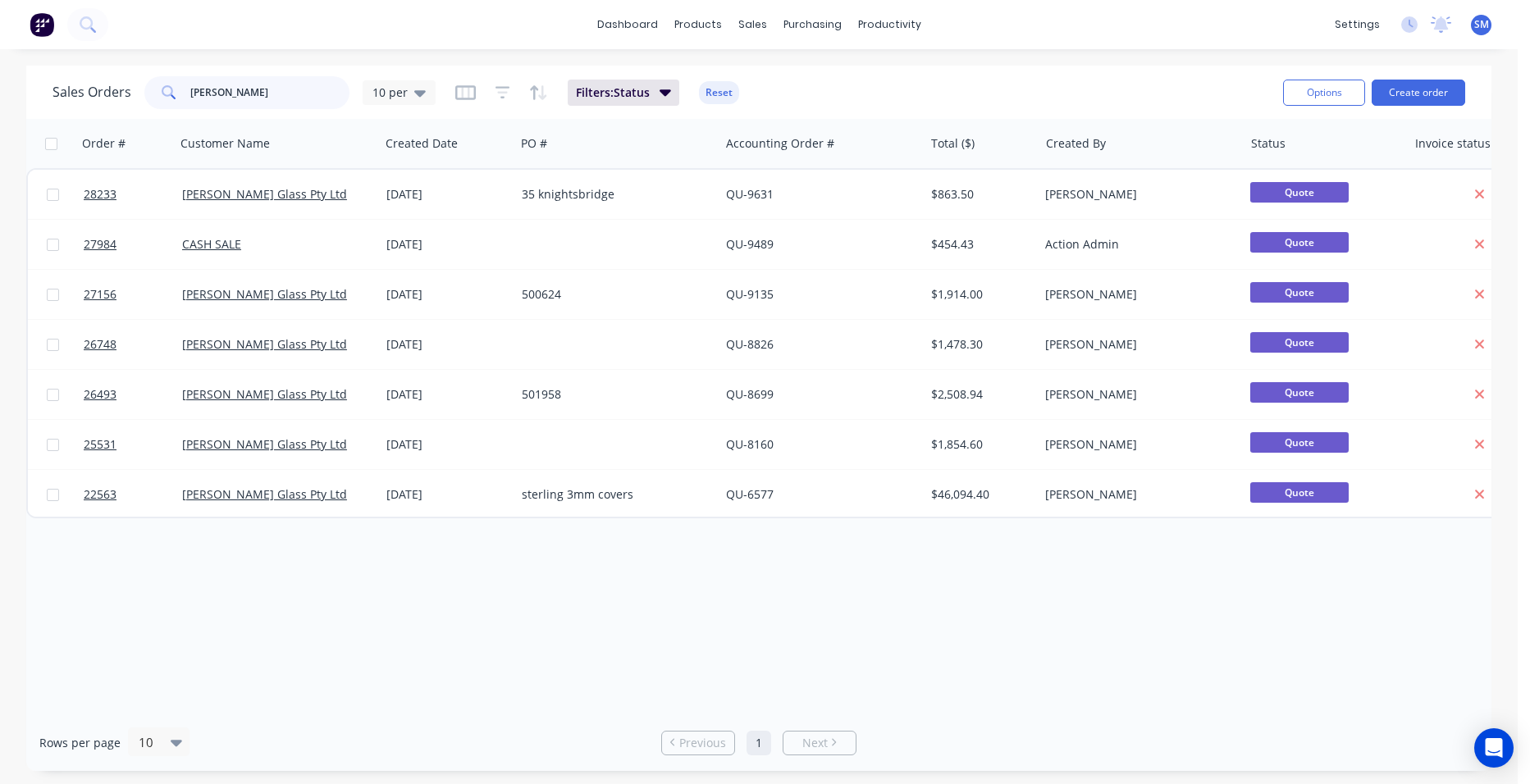
drag, startPoint x: 259, startPoint y: 88, endPoint x: 123, endPoint y: 91, distance: 136.0
click at [123, 91] on div "Sales Orders [PERSON_NAME] 10 per" at bounding box center [243, 92] width 383 height 33
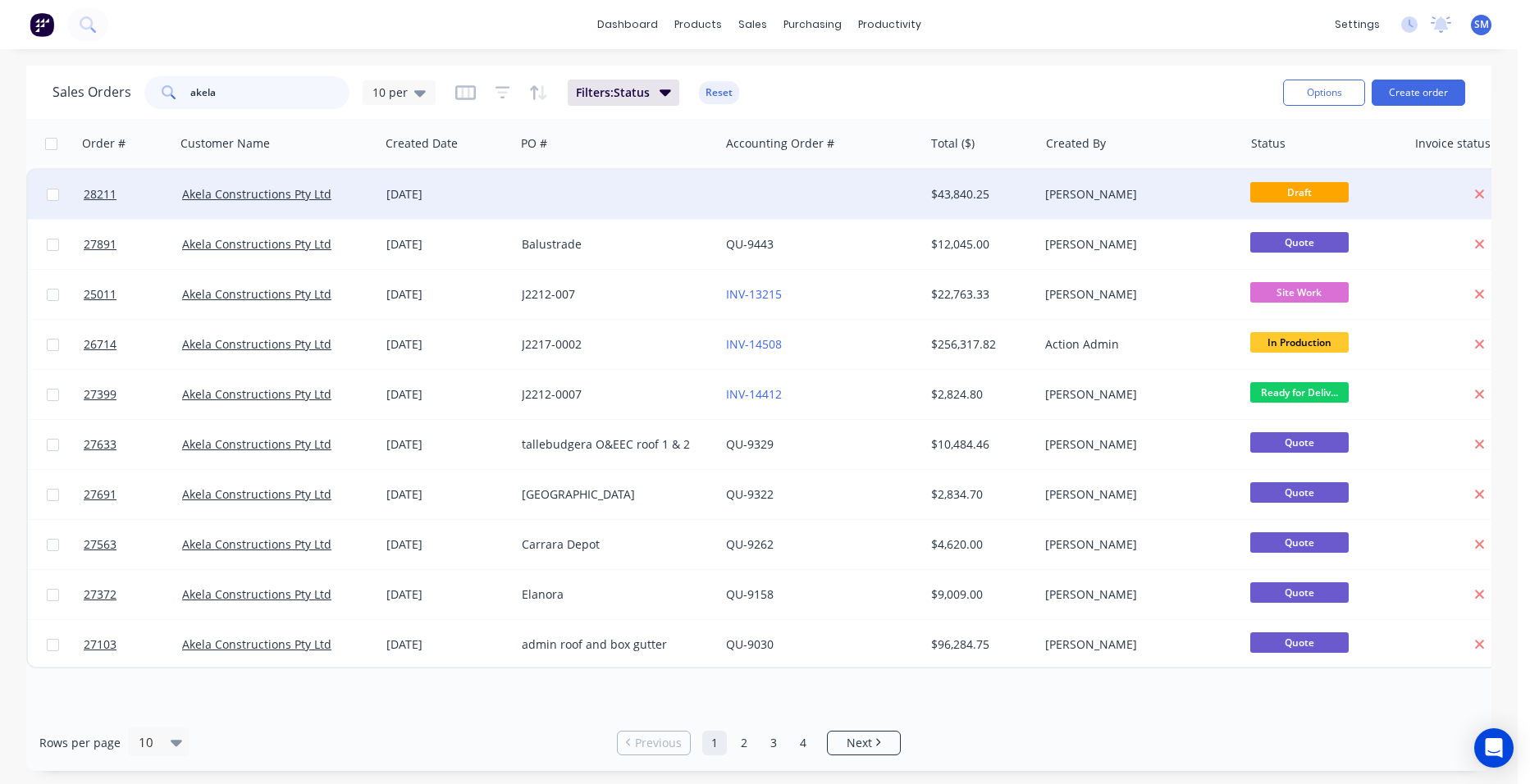
type input "akela"
click at [750, 197] on div at bounding box center [821, 195] width 204 height 49
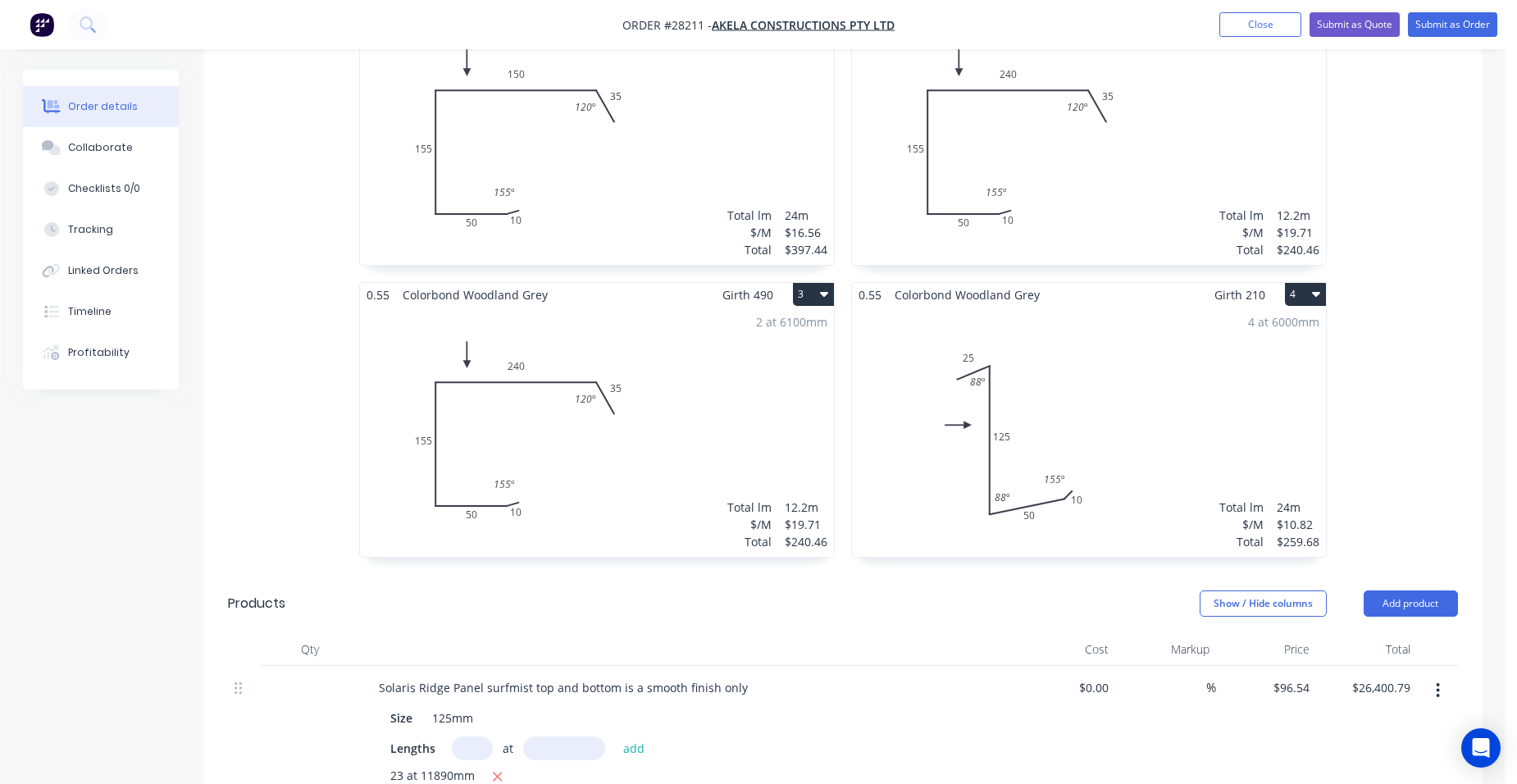
scroll to position [902, 0]
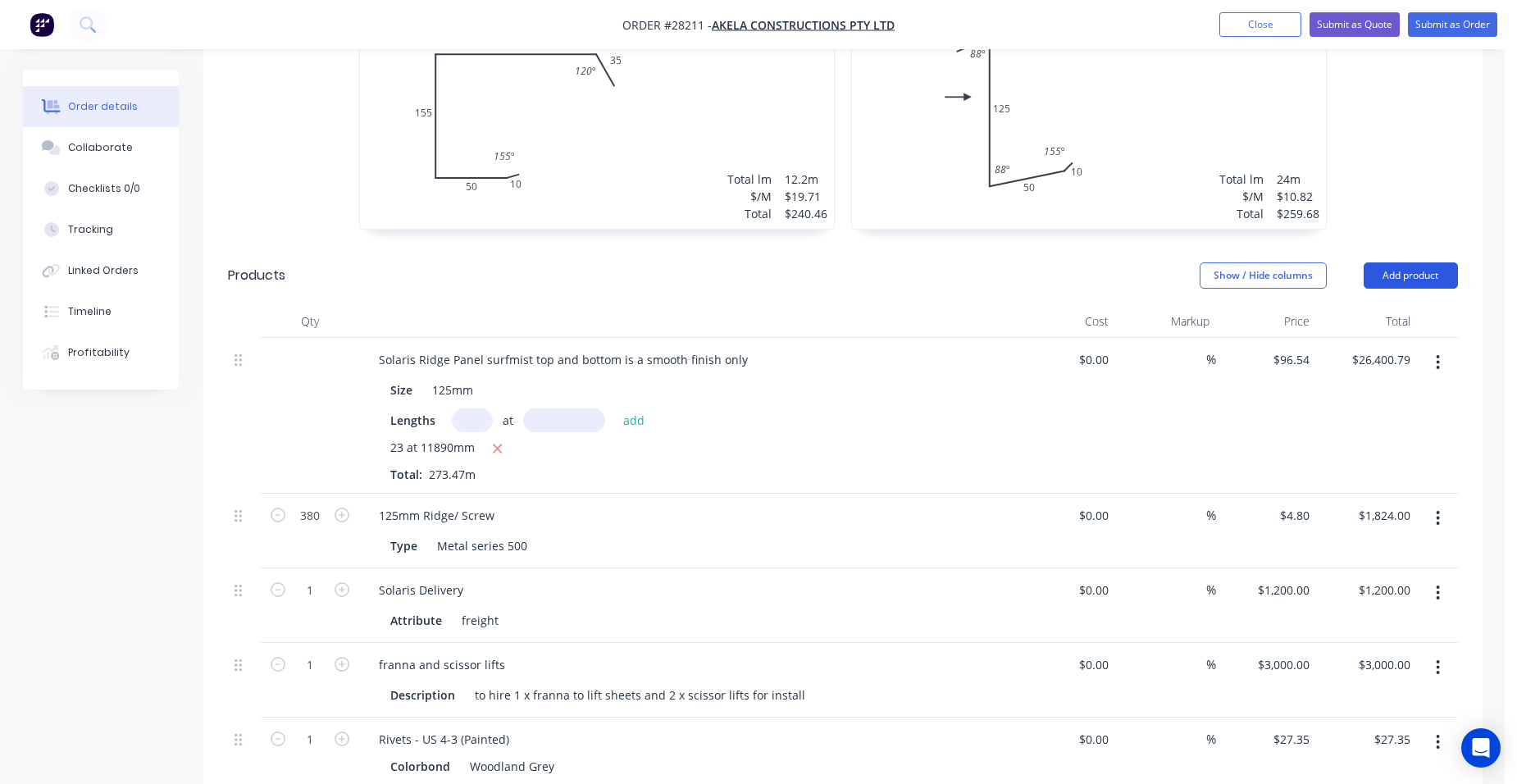
click at [1452, 263] on button "Add product" at bounding box center [1411, 275] width 94 height 27
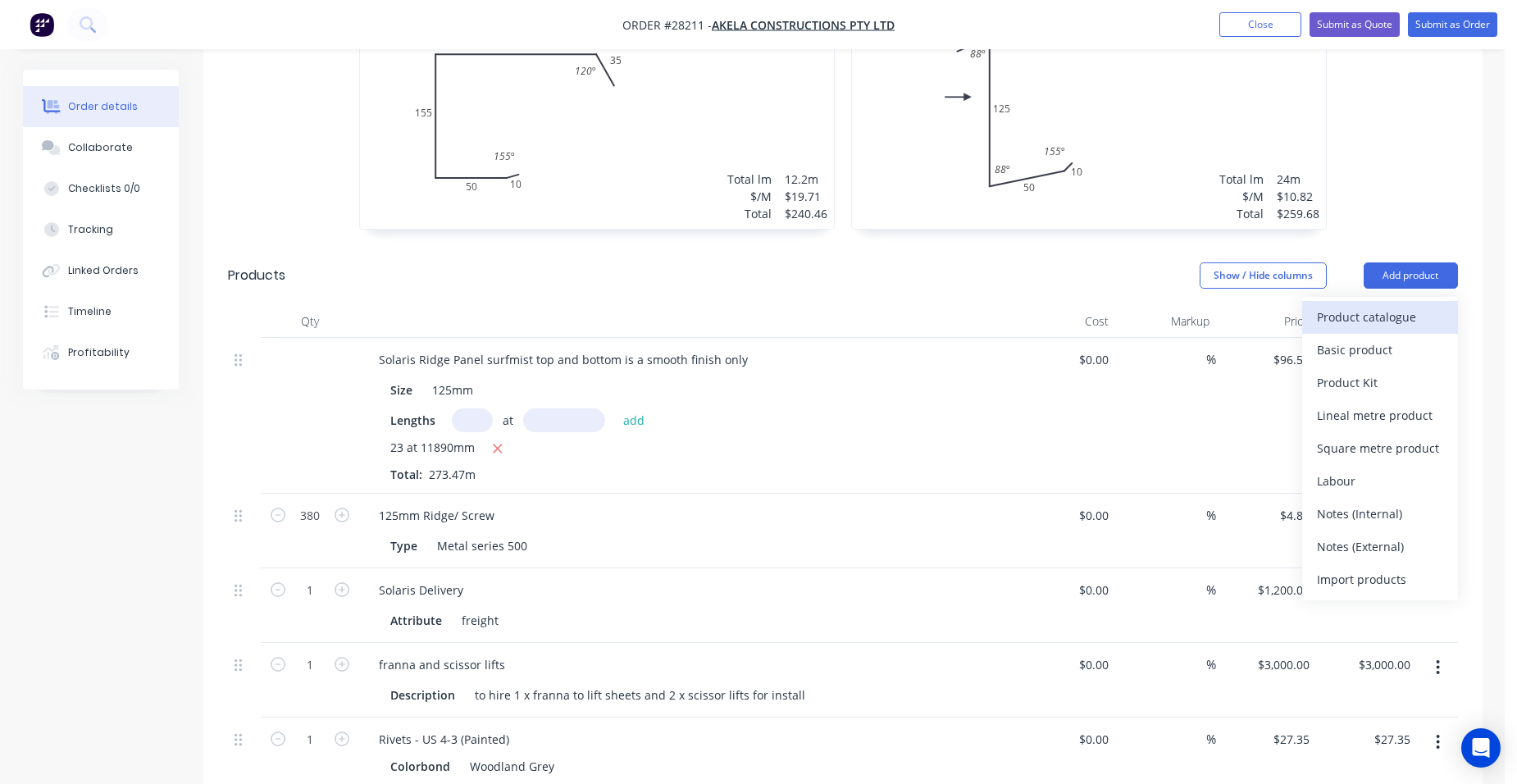
click at [1413, 305] on div "Product catalogue" at bounding box center [1381, 317] width 126 height 24
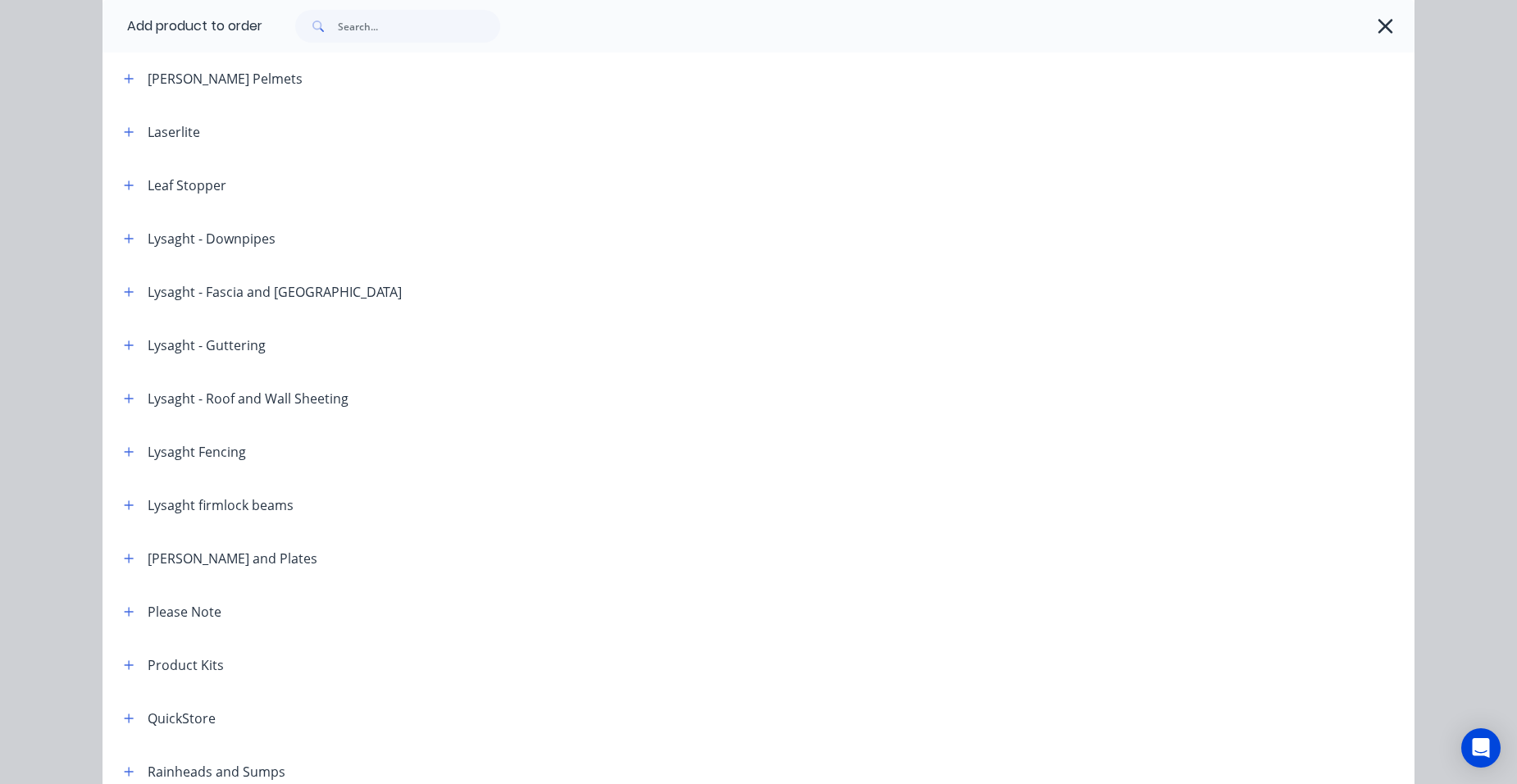
scroll to position [1326, 0]
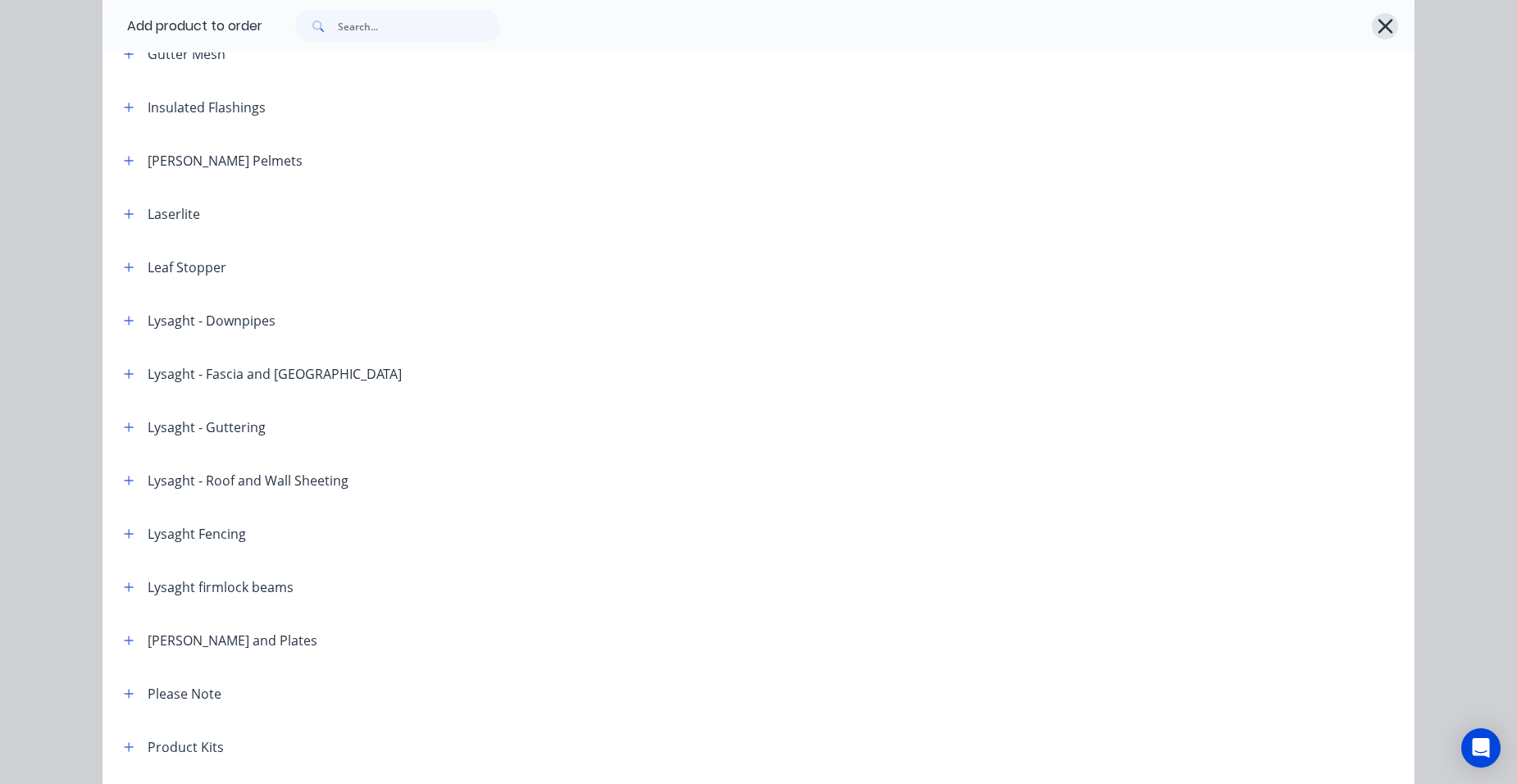
click at [1378, 20] on icon "button" at bounding box center [1385, 27] width 15 height 15
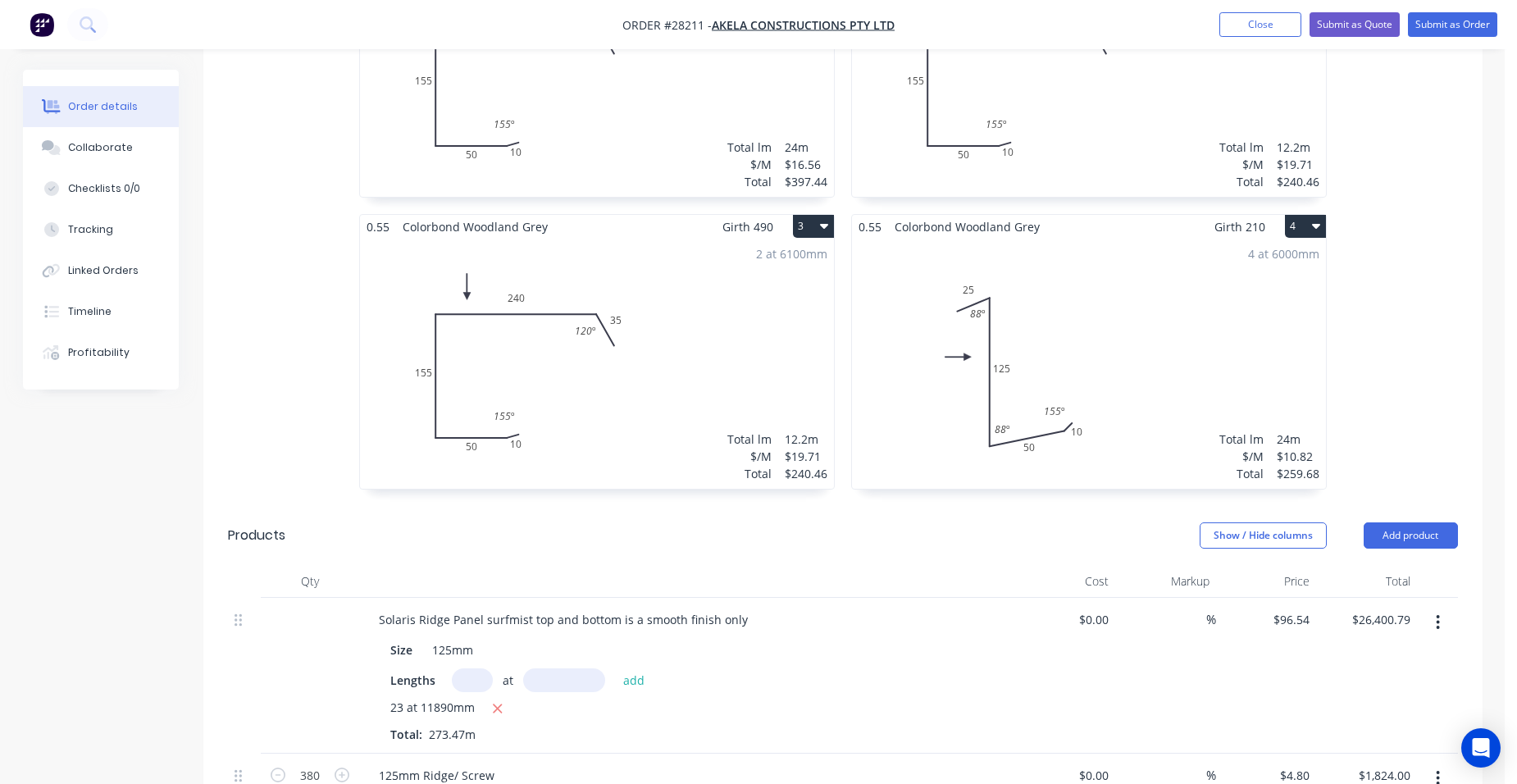
scroll to position [410, 0]
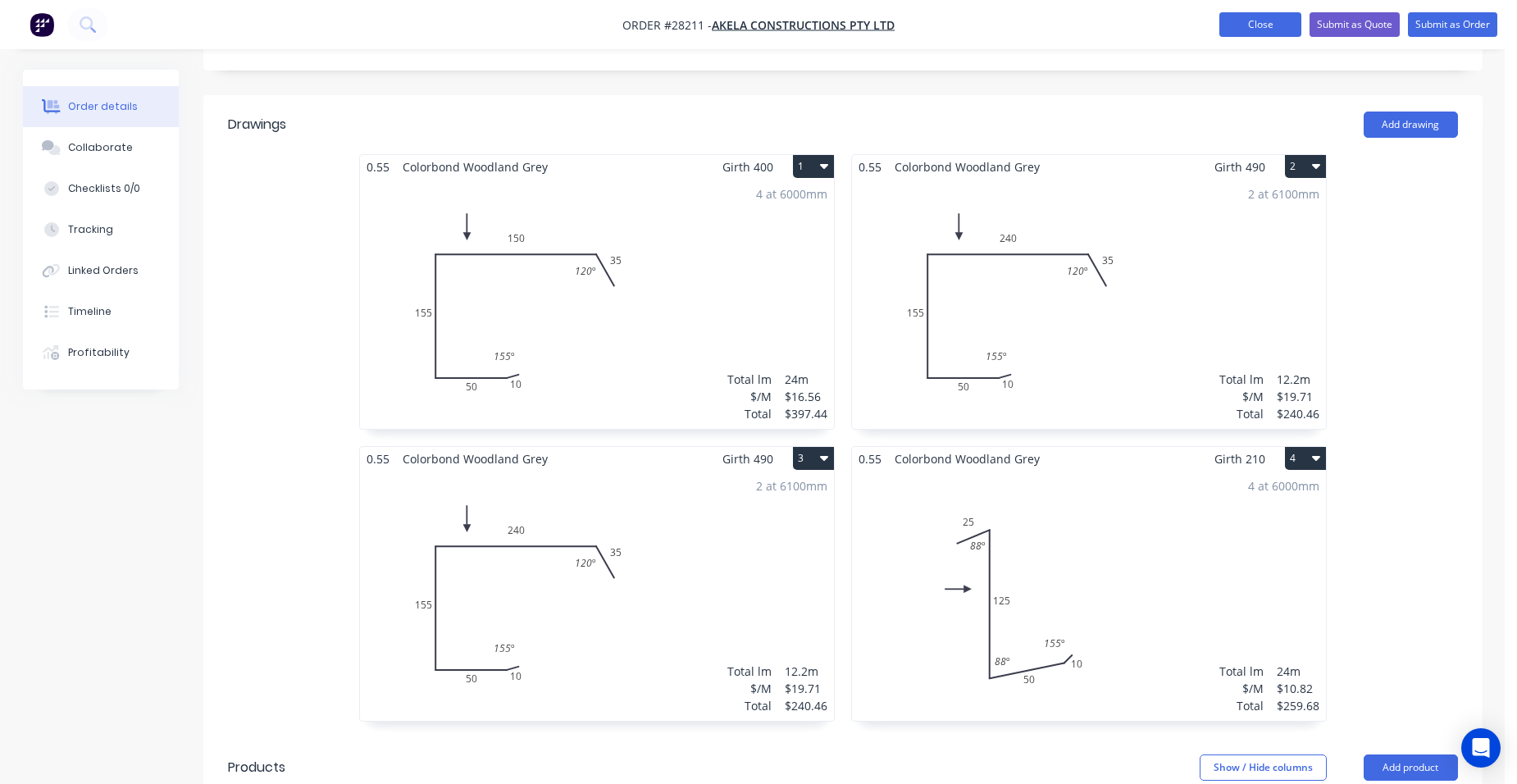
click at [1270, 27] on button "Close" at bounding box center [1261, 24] width 82 height 25
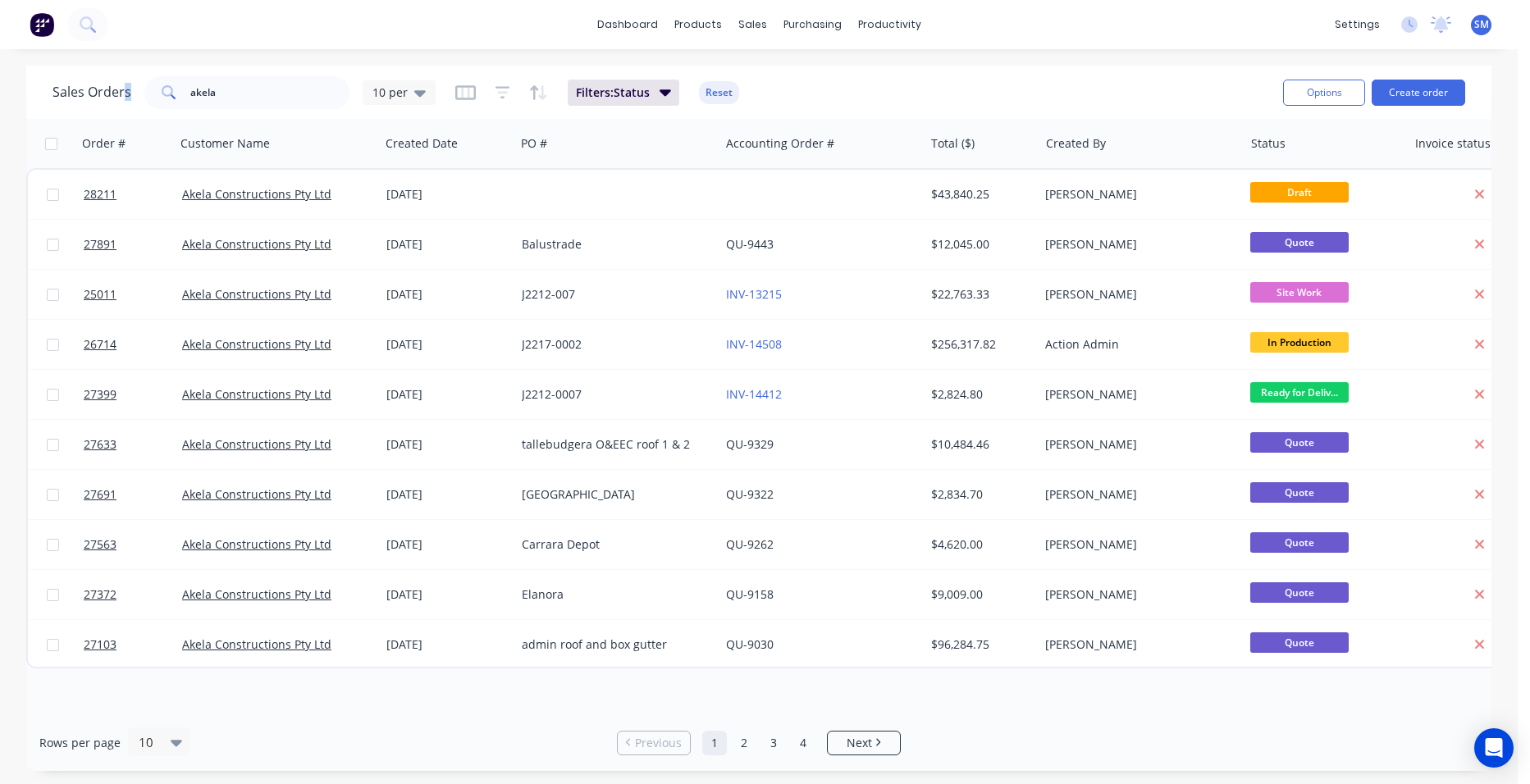
drag, startPoint x: 243, startPoint y: 75, endPoint x: 125, endPoint y: 73, distance: 118.0
click at [125, 73] on div "Sales Orders akela 10 per Filters: Status Reset" at bounding box center [661, 92] width 1217 height 40
click at [225, 91] on input "akela" at bounding box center [270, 92] width 160 height 33
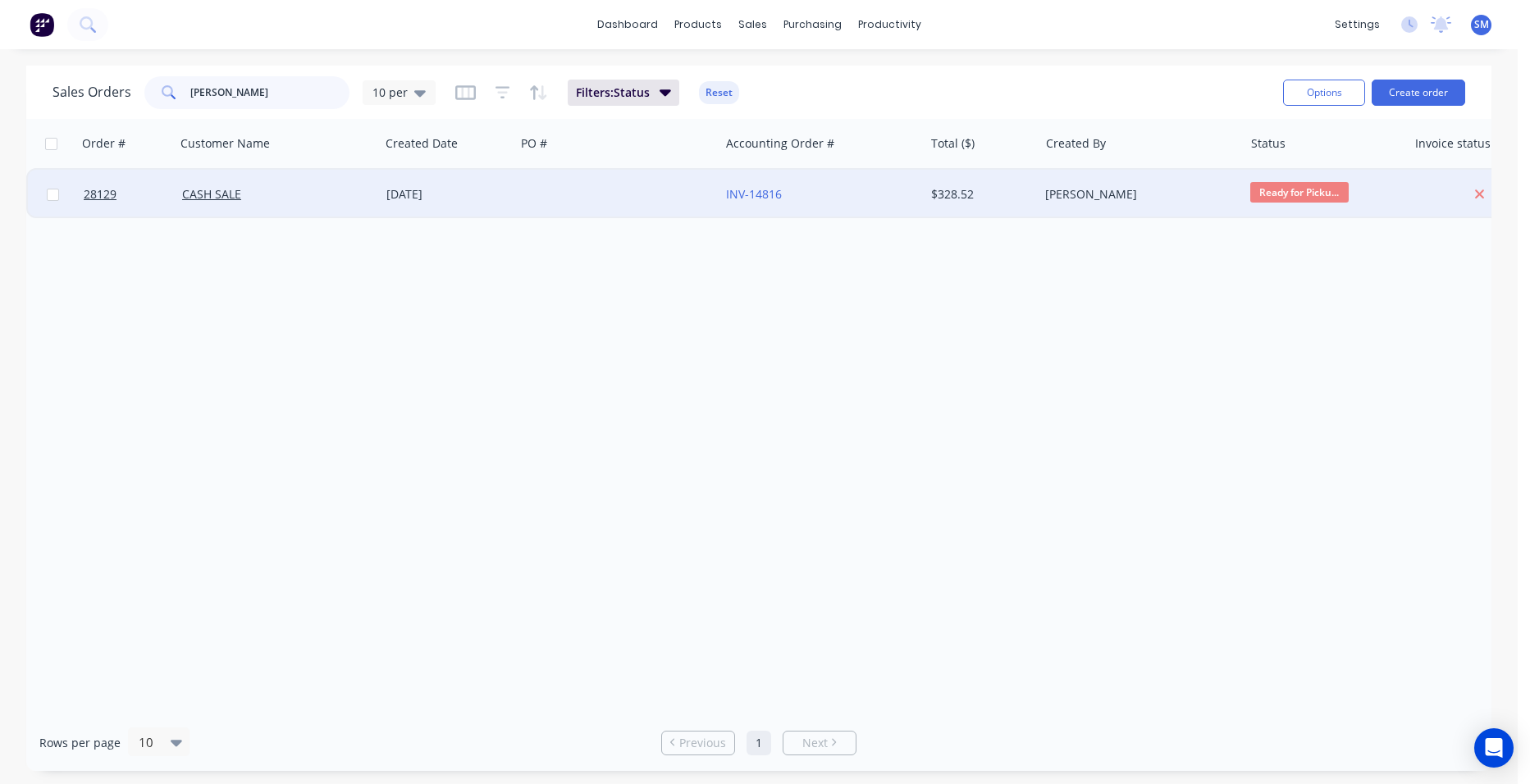
type input "[PERSON_NAME]"
click at [662, 187] on div at bounding box center [617, 195] width 204 height 49
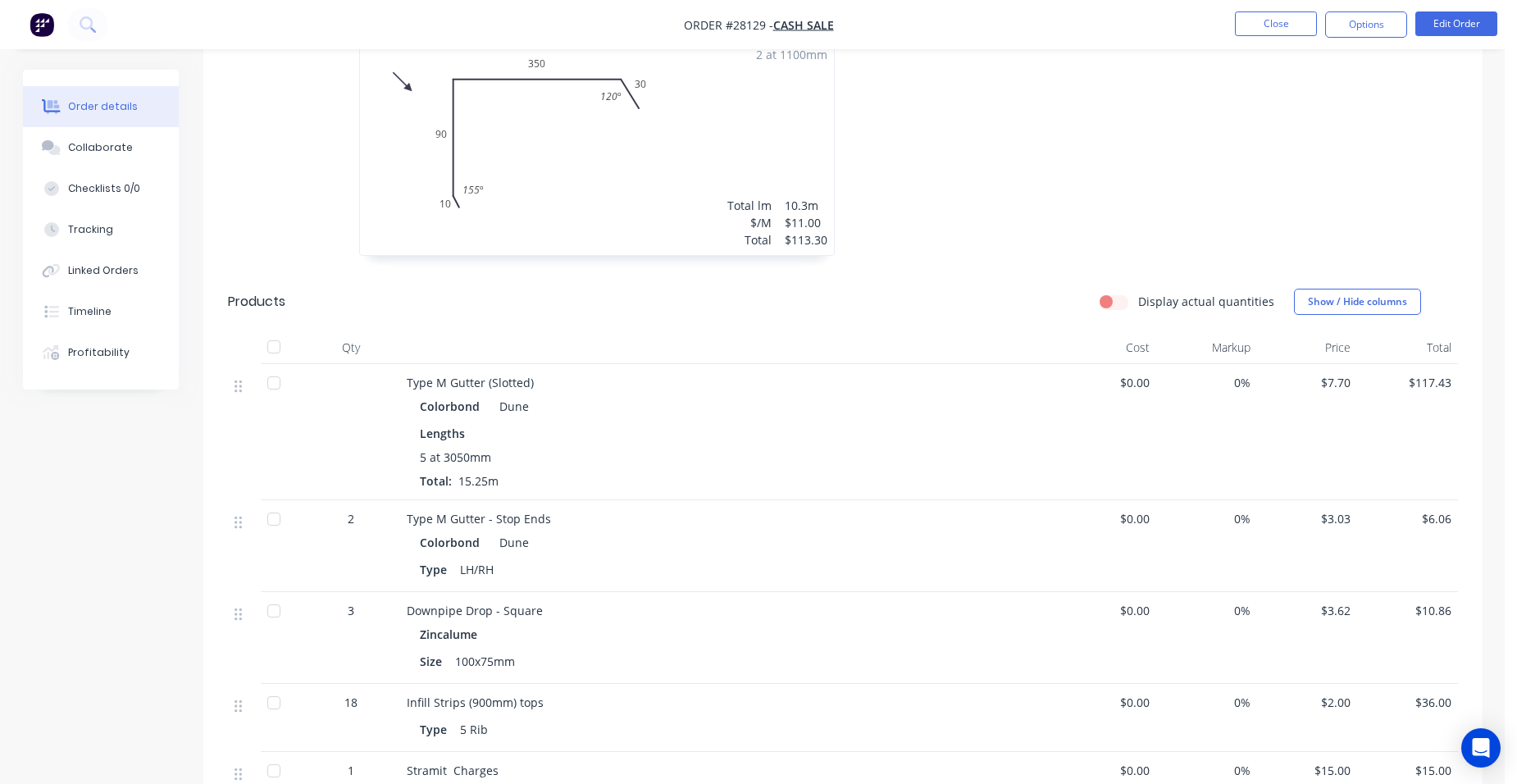
scroll to position [492, 0]
